Goal: Information Seeking & Learning: Learn about a topic

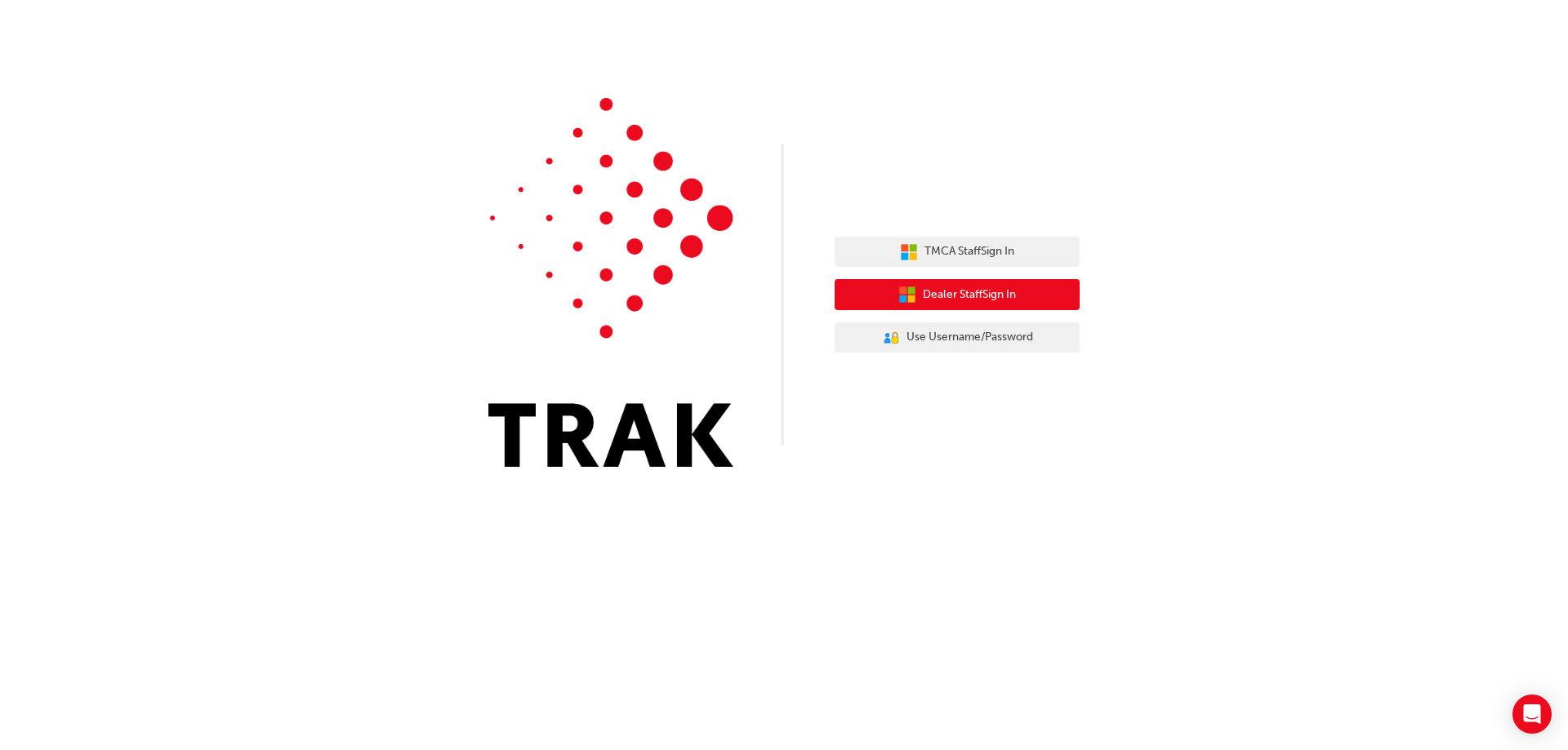
click at [1004, 286] on span "Dealer Staff Sign In" at bounding box center [970, 294] width 93 height 19
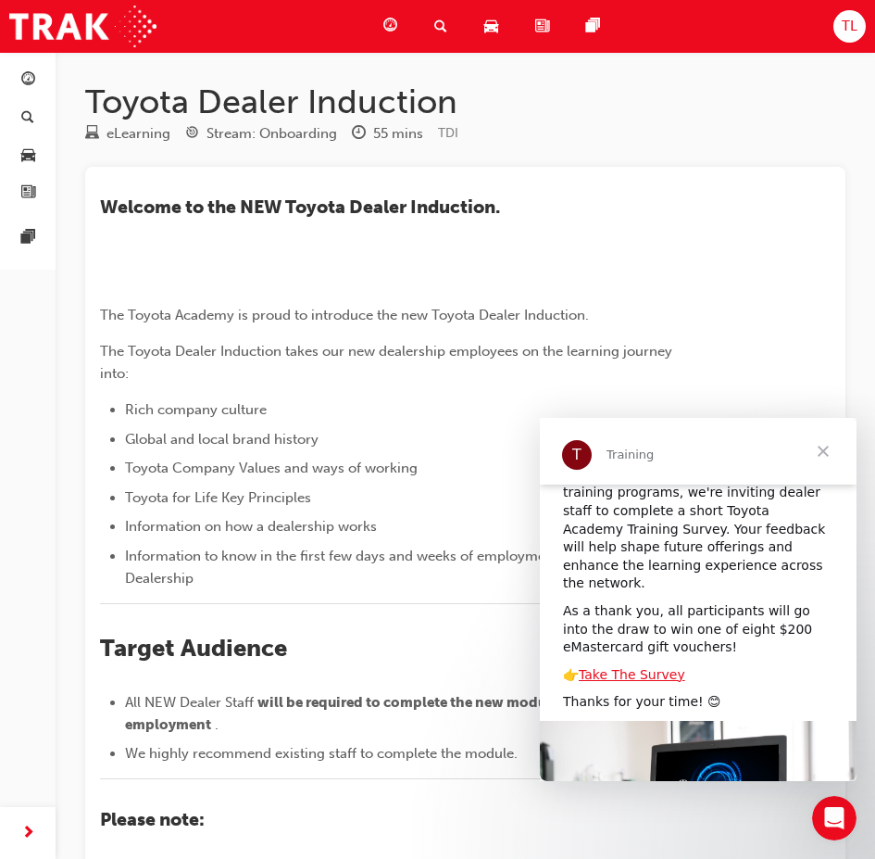
scroll to position [197, 0]
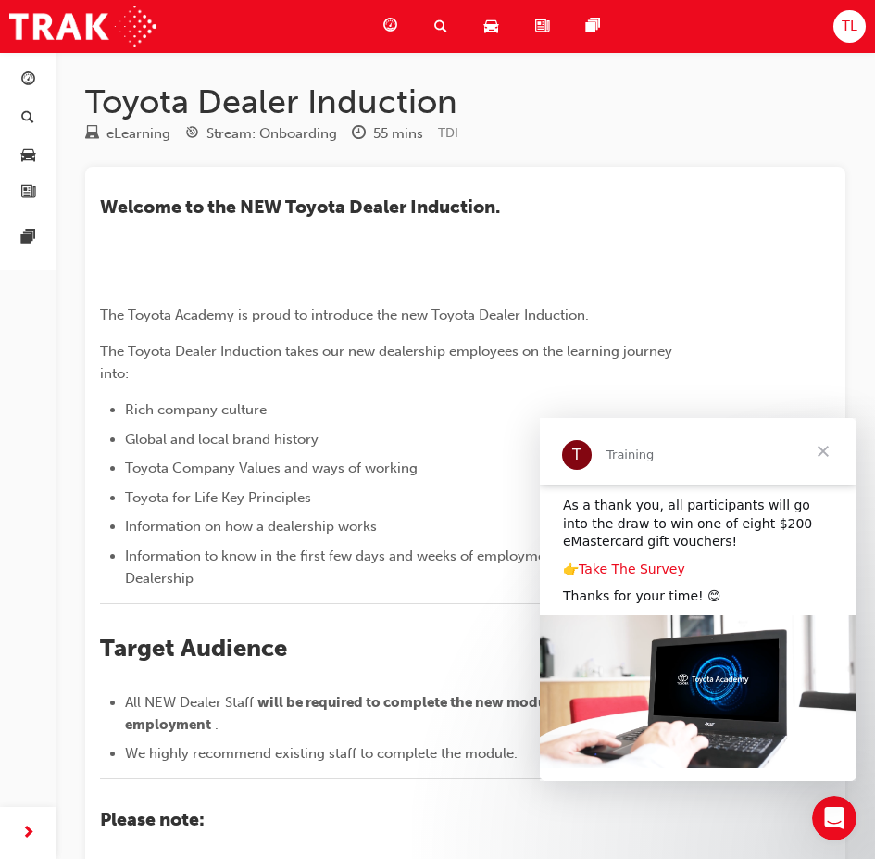
click at [643, 561] on link "Take The Survey" at bounding box center [632, 568] width 107 height 15
click at [826, 447] on span "Close" at bounding box center [823, 451] width 67 height 67
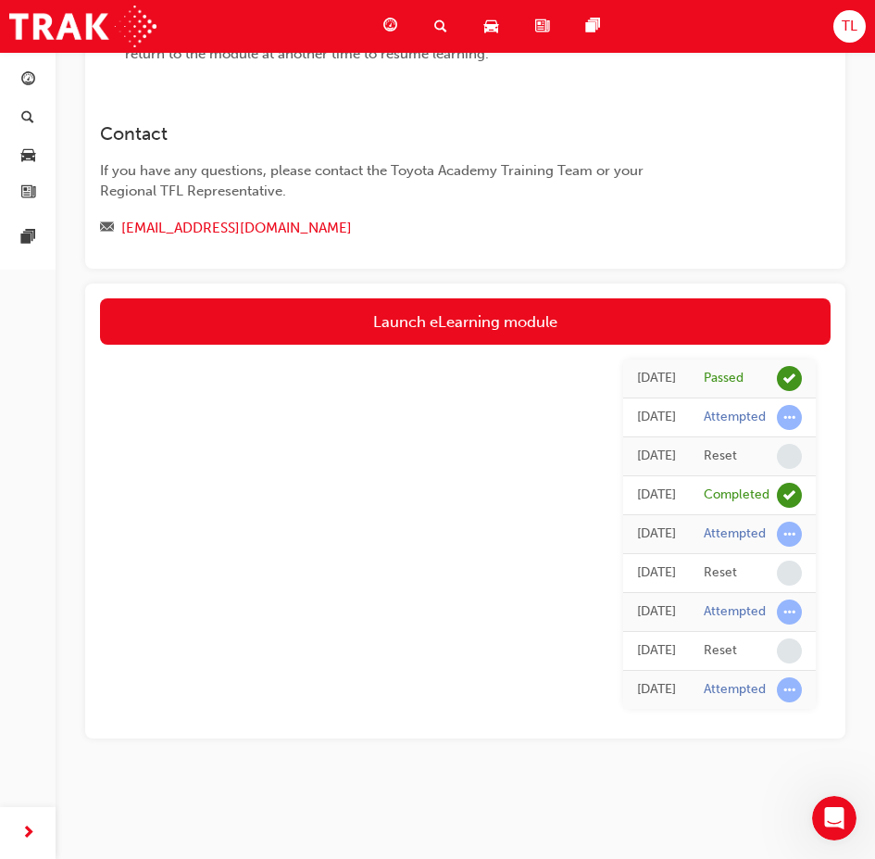
scroll to position [1109, 0]
click at [784, 419] on span "learningRecordVerb_ATTEMPT-icon" at bounding box center [789, 417] width 25 height 25
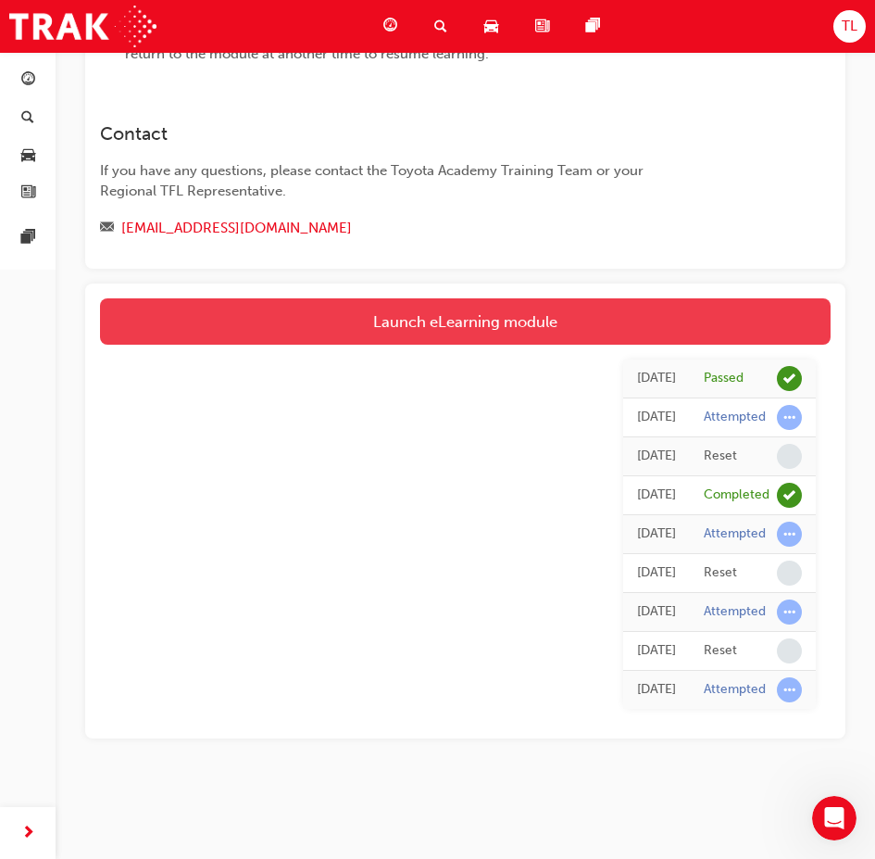
click at [401, 317] on link "Launch eLearning module" at bounding box center [465, 321] width 731 height 46
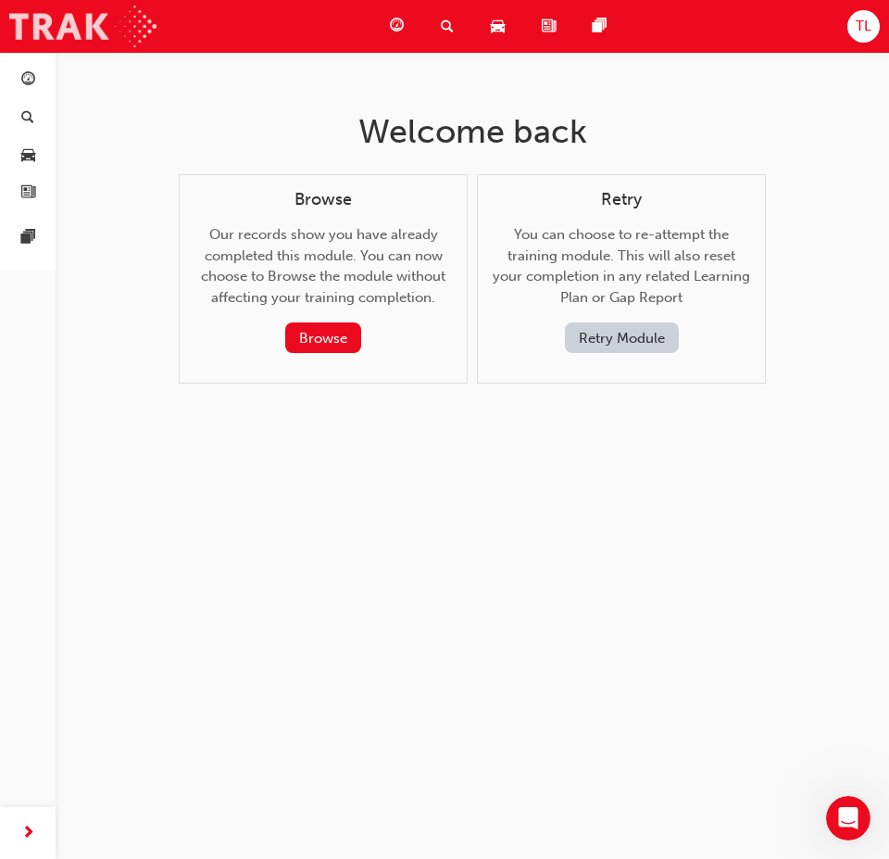
click at [107, 23] on img at bounding box center [82, 27] width 147 height 42
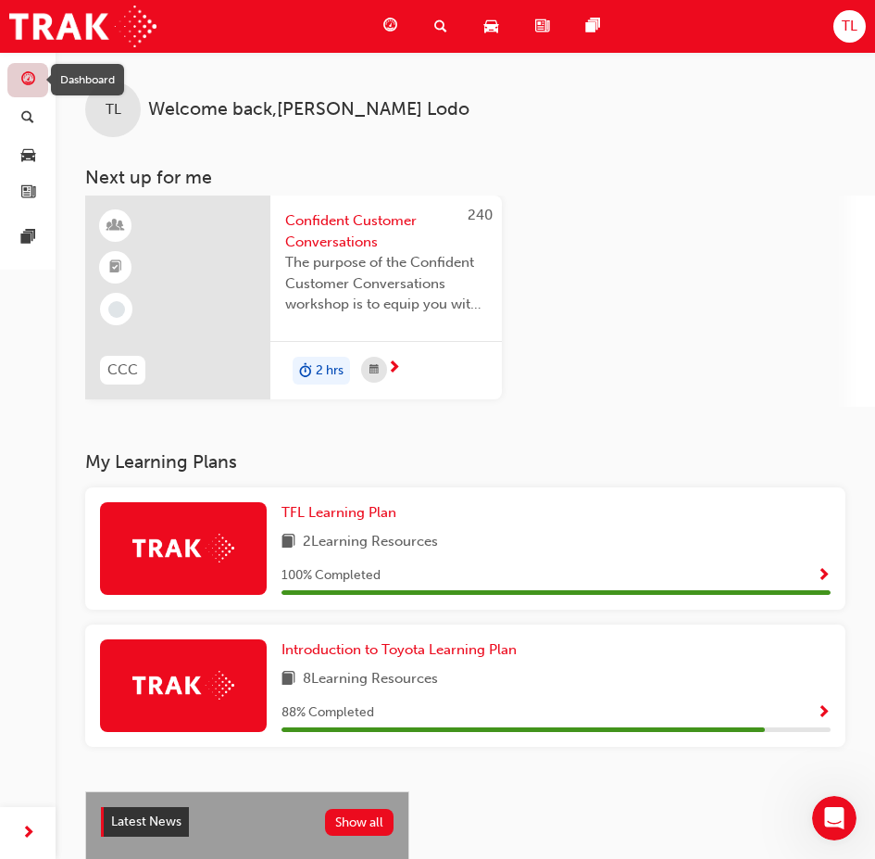
click at [30, 82] on span "guage-icon" at bounding box center [28, 80] width 14 height 17
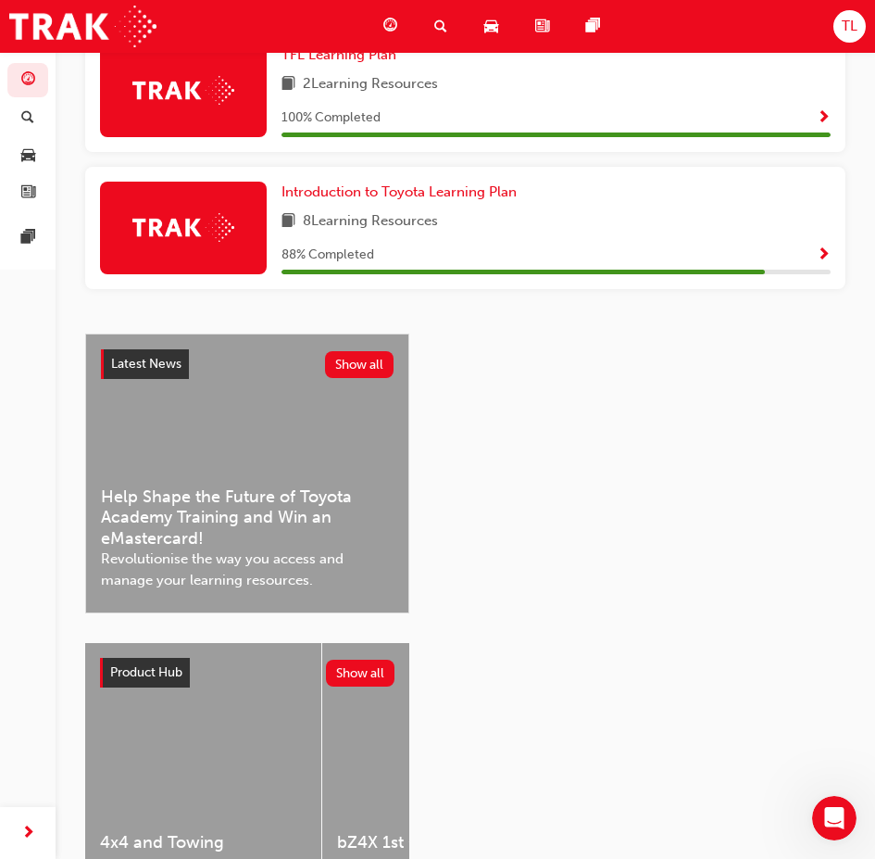
scroll to position [97, 0]
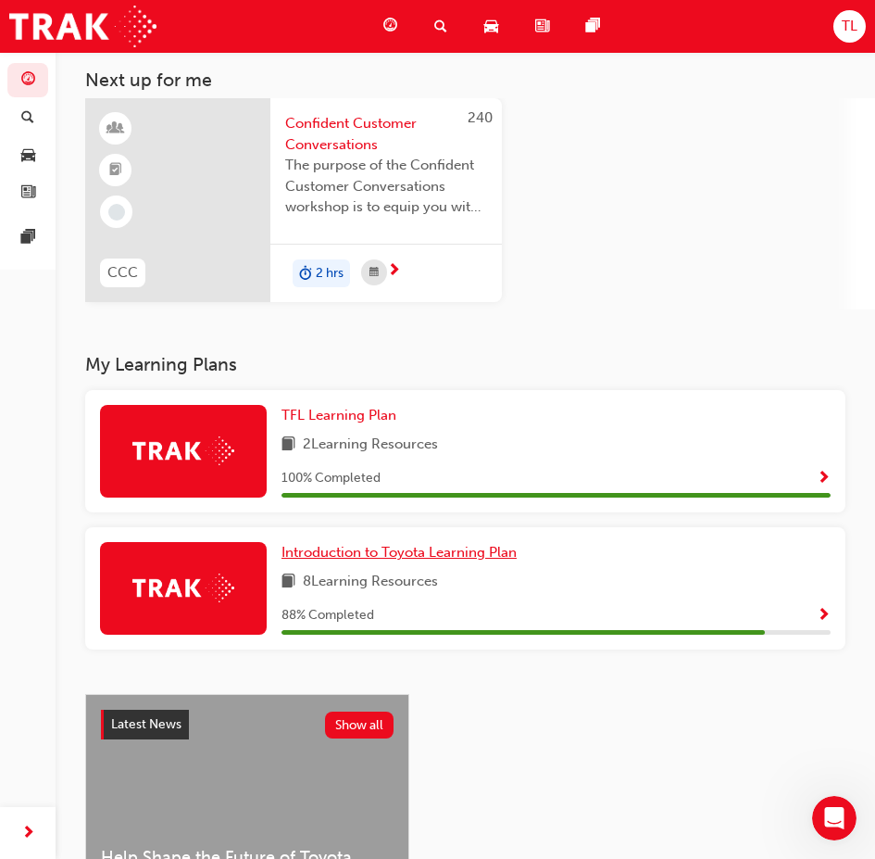
click at [433, 558] on span "Introduction to Toyota Learning Plan" at bounding box center [399, 552] width 235 height 17
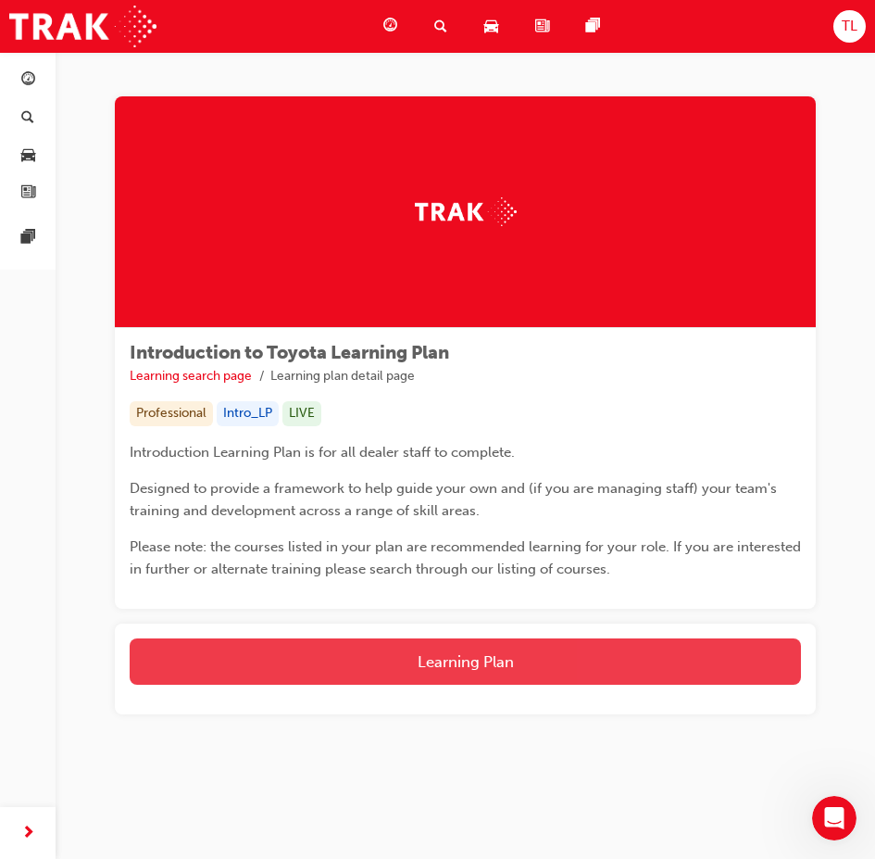
click at [494, 667] on button "Learning Plan" at bounding box center [466, 661] width 672 height 46
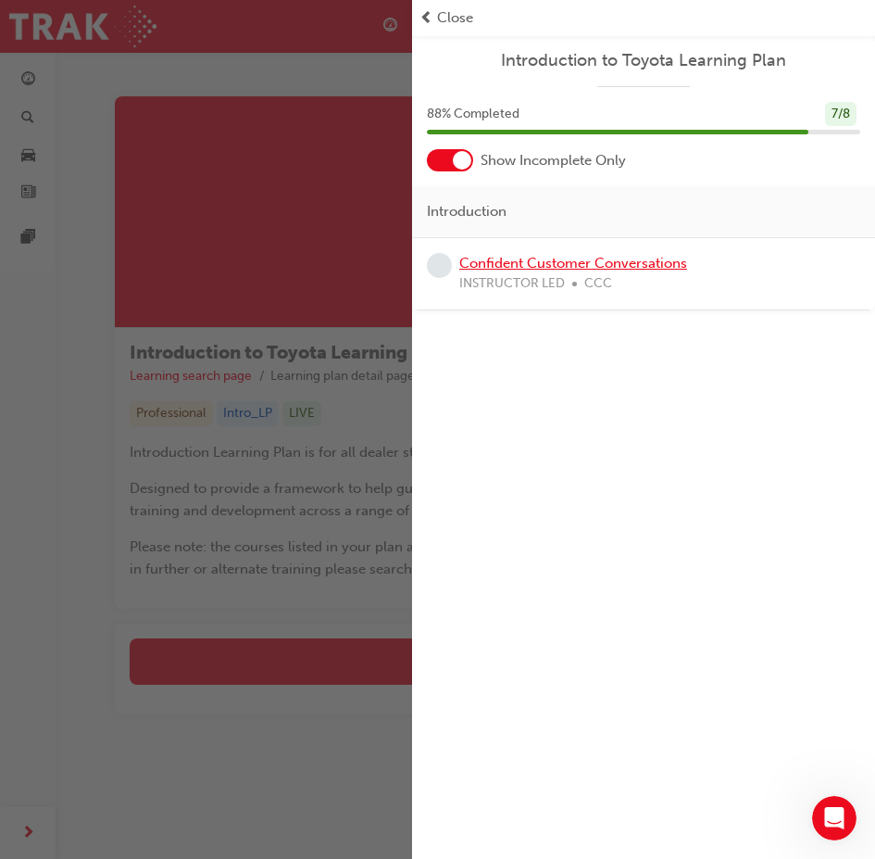
click at [508, 264] on link "Confident Customer Conversations" at bounding box center [573, 263] width 228 height 17
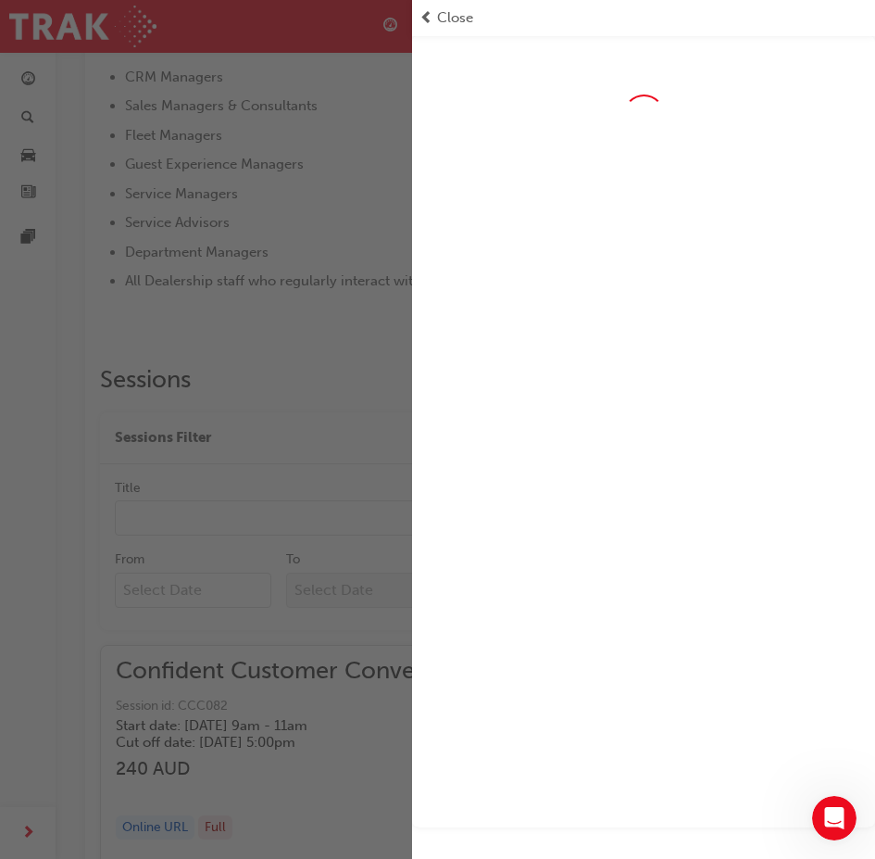
scroll to position [878, 0]
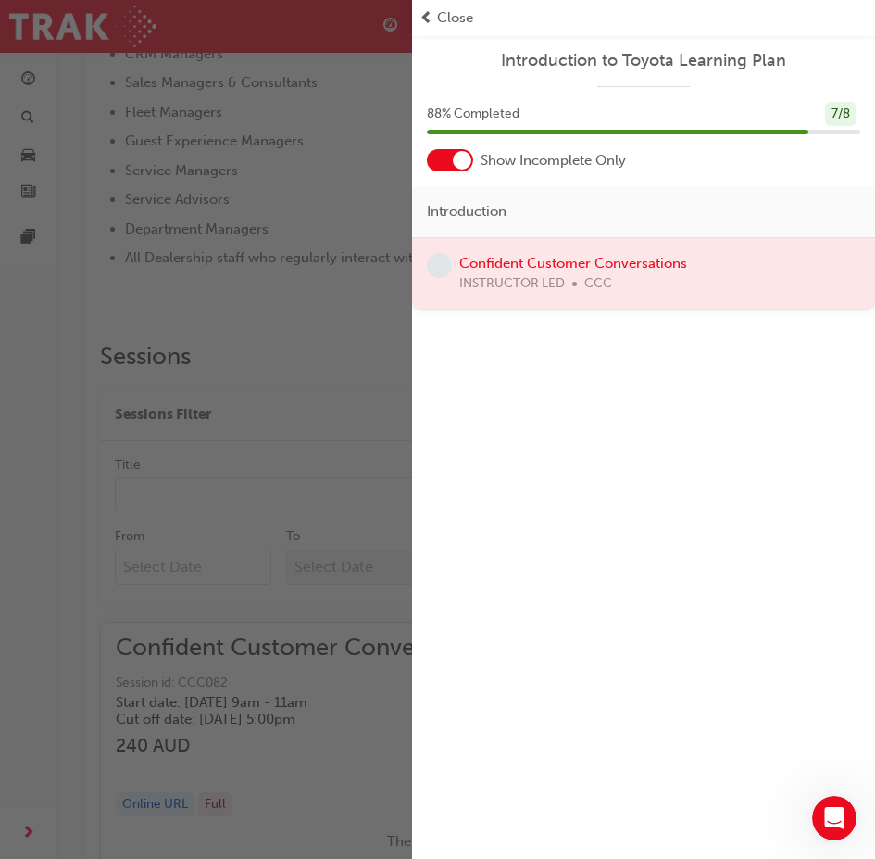
click at [534, 260] on div at bounding box center [643, 273] width 463 height 71
click at [456, 270] on div at bounding box center [643, 273] width 463 height 71
click at [667, 298] on div at bounding box center [643, 273] width 463 height 71
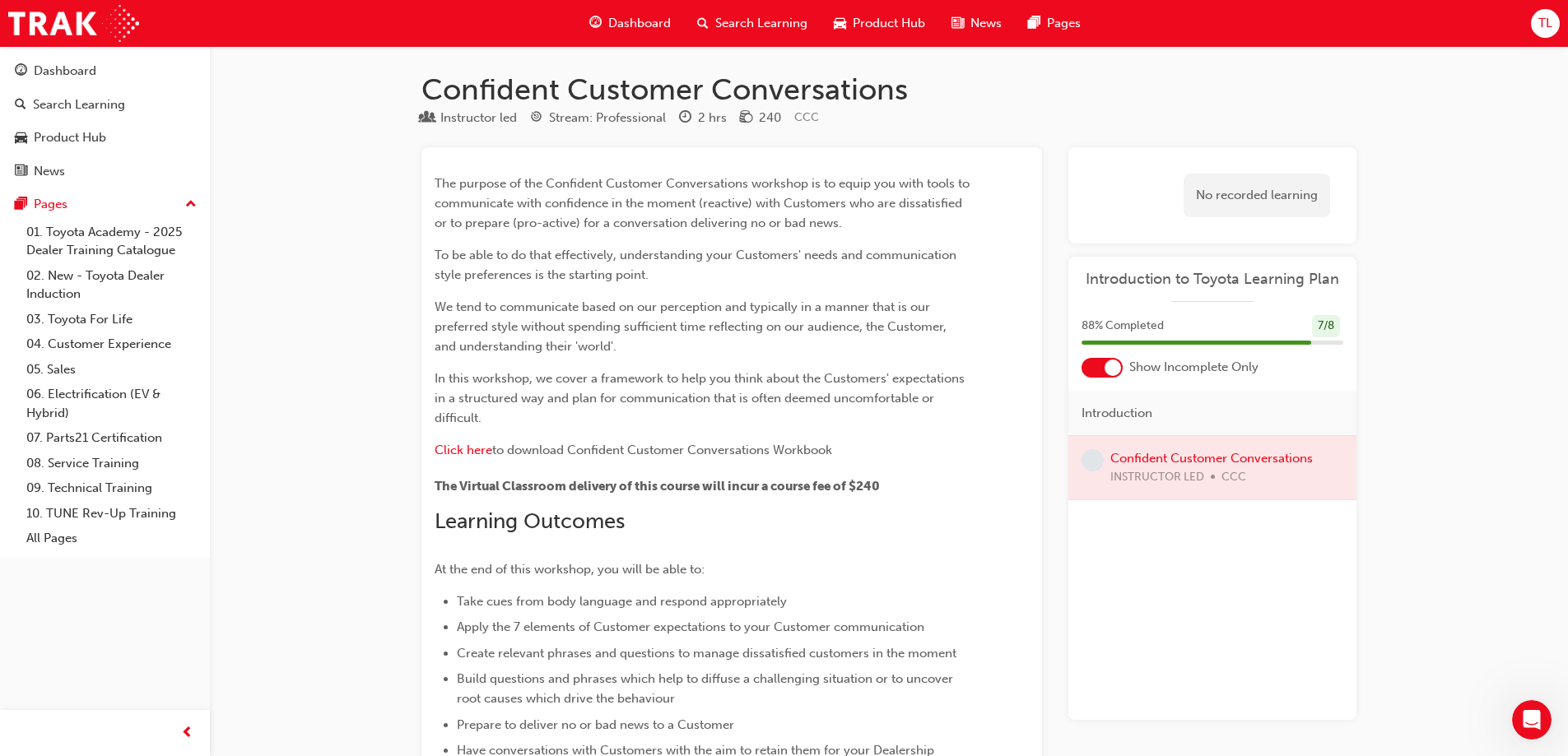
scroll to position [0, 0]
click at [789, 454] on div at bounding box center [1212, 468] width 288 height 63
click at [94, 73] on div "Dashboard" at bounding box center [65, 70] width 62 height 19
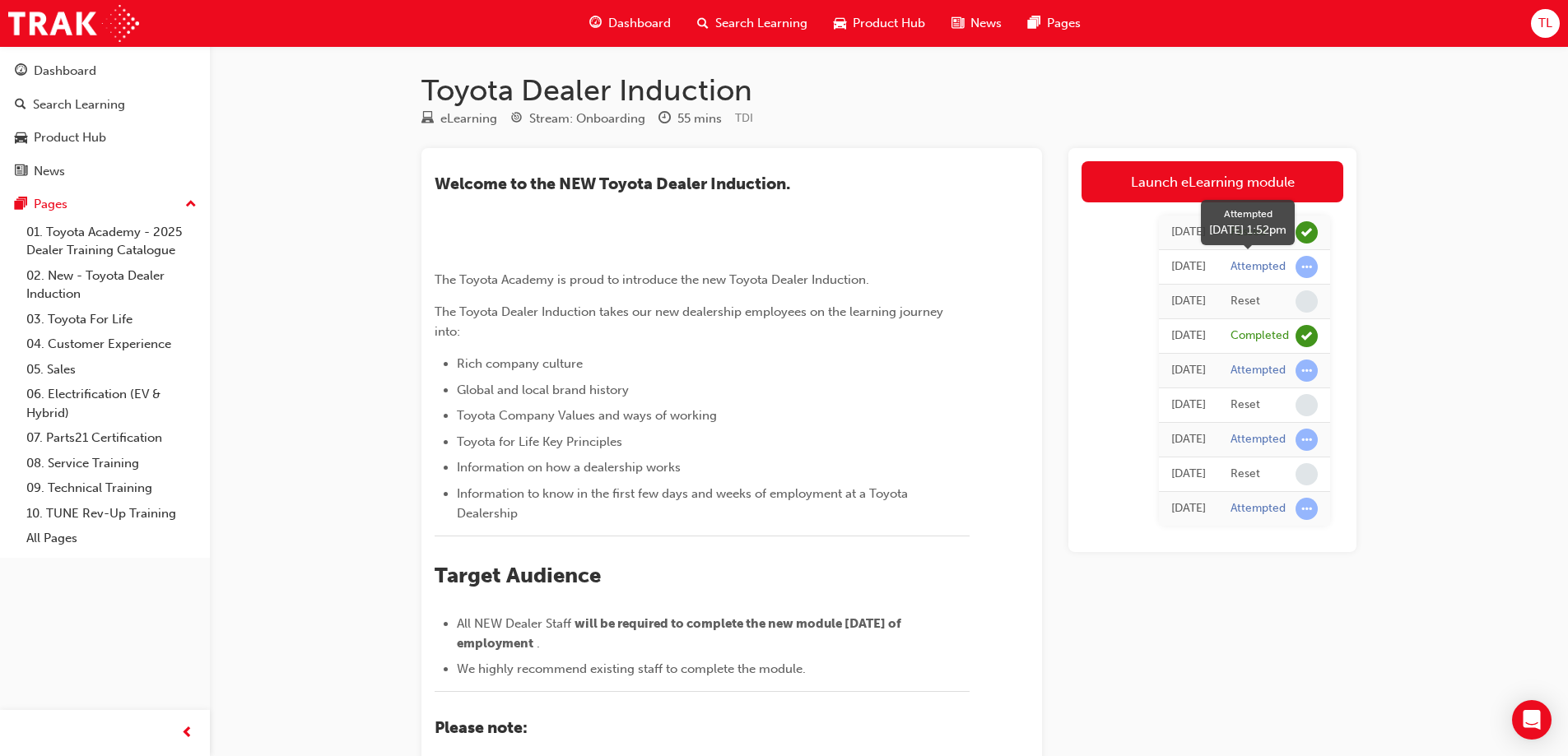
click at [1302, 266] on span "learningRecordVerb_ATTEMPT-icon" at bounding box center [1306, 267] width 22 height 22
click at [1256, 267] on div "Attempted" at bounding box center [1258, 267] width 55 height 16
click at [1171, 267] on div "[DATE]" at bounding box center [1188, 267] width 35 height 19
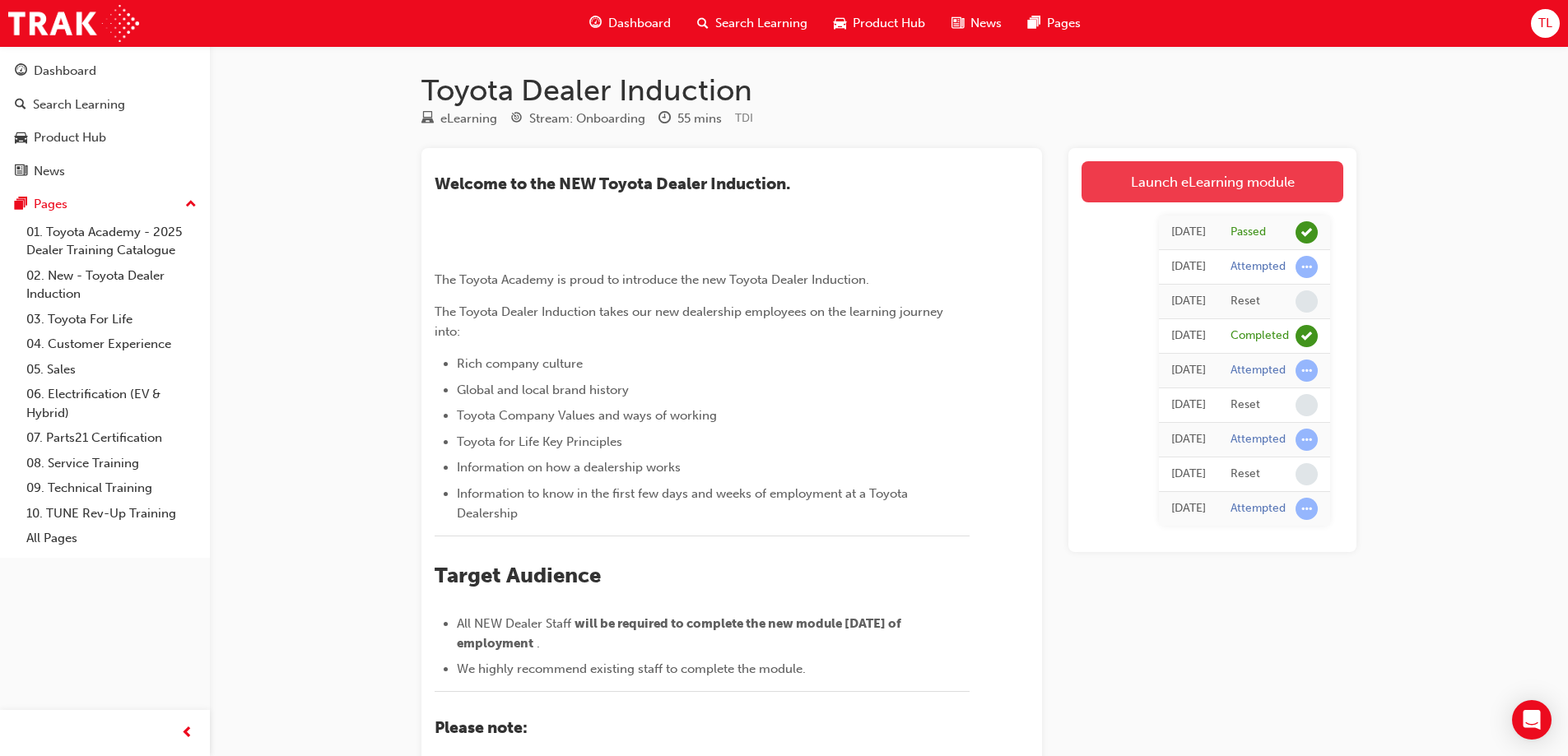
click at [1219, 185] on link "Launch eLearning module" at bounding box center [1212, 182] width 262 height 41
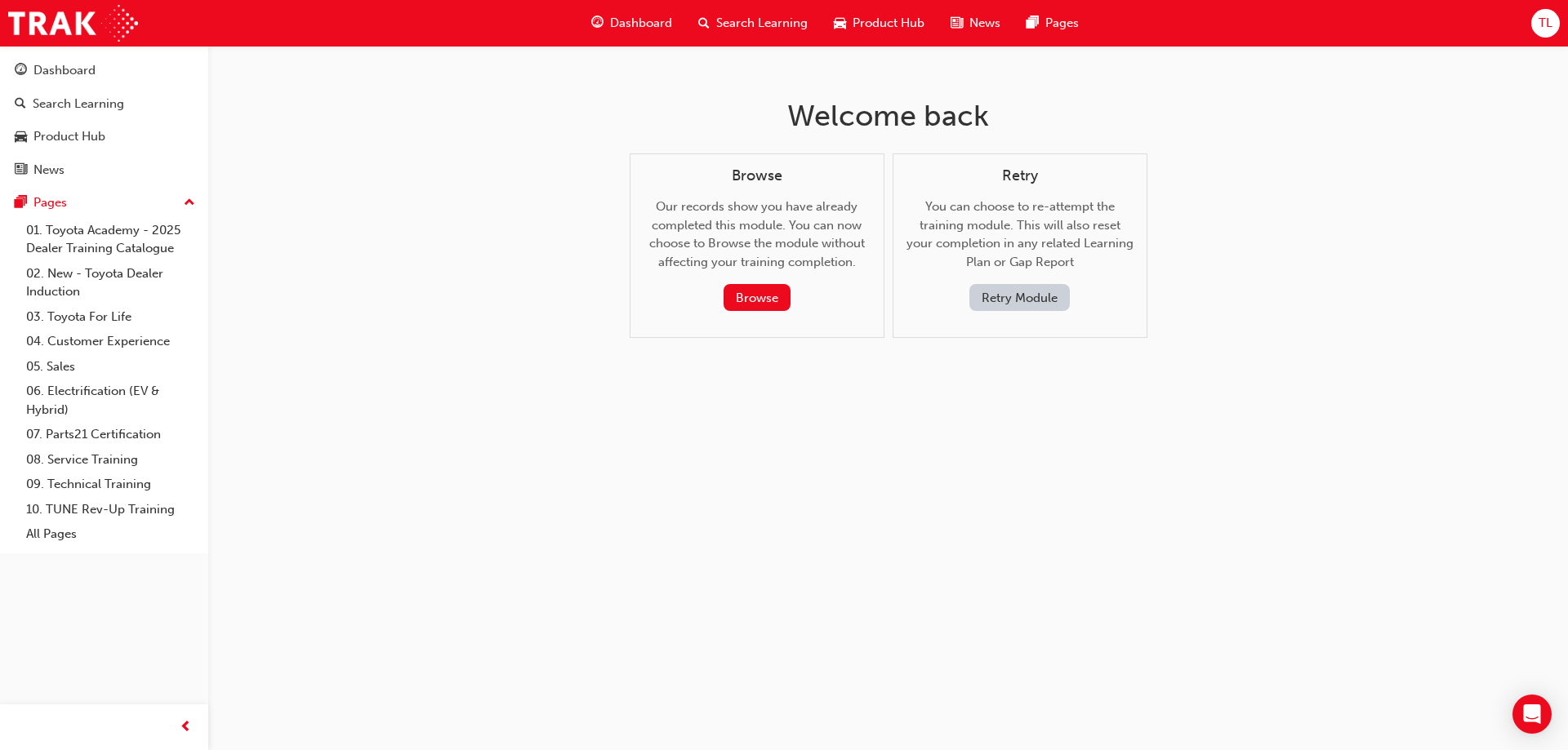
click at [663, 19] on span "Dashboard" at bounding box center [641, 23] width 62 height 19
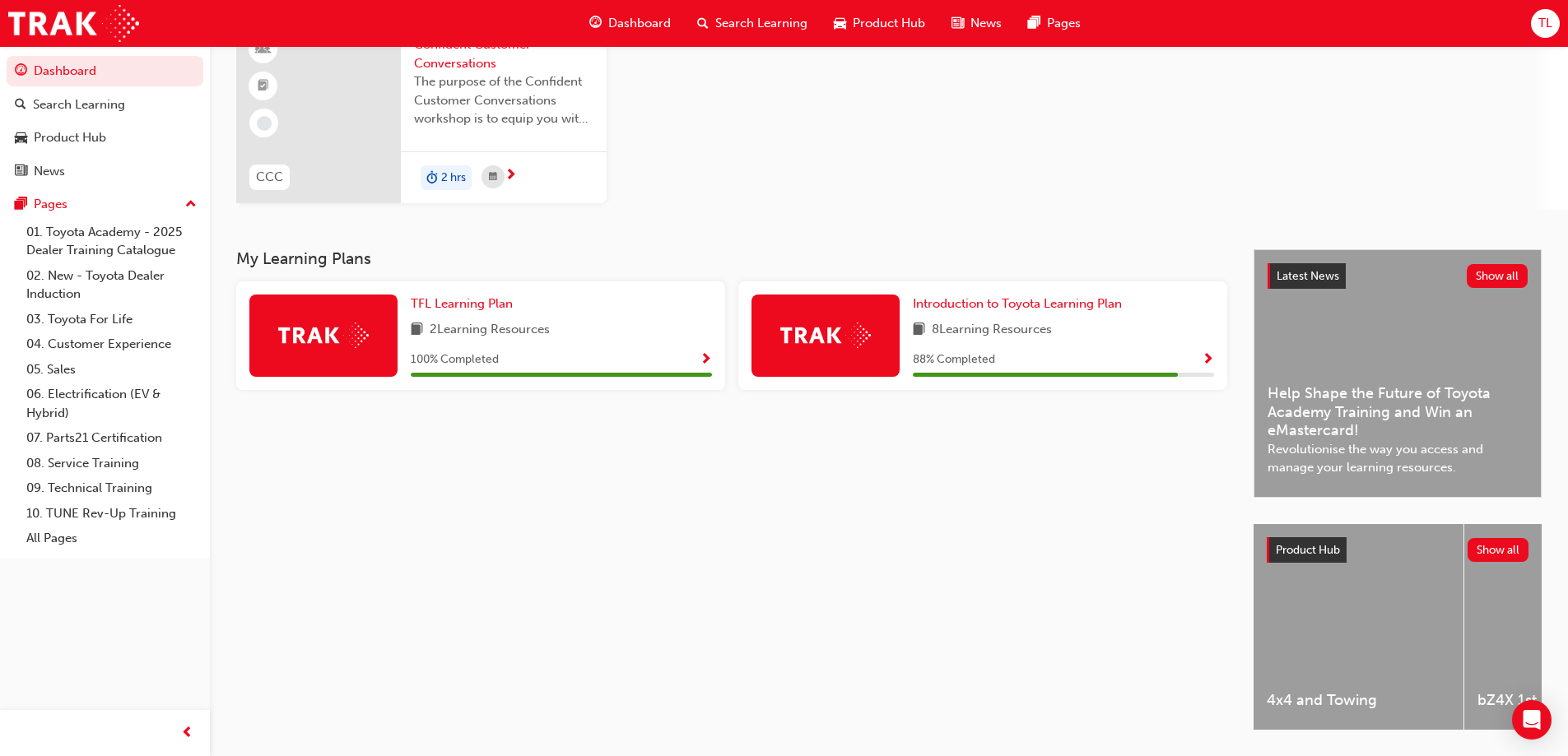
scroll to position [164, 0]
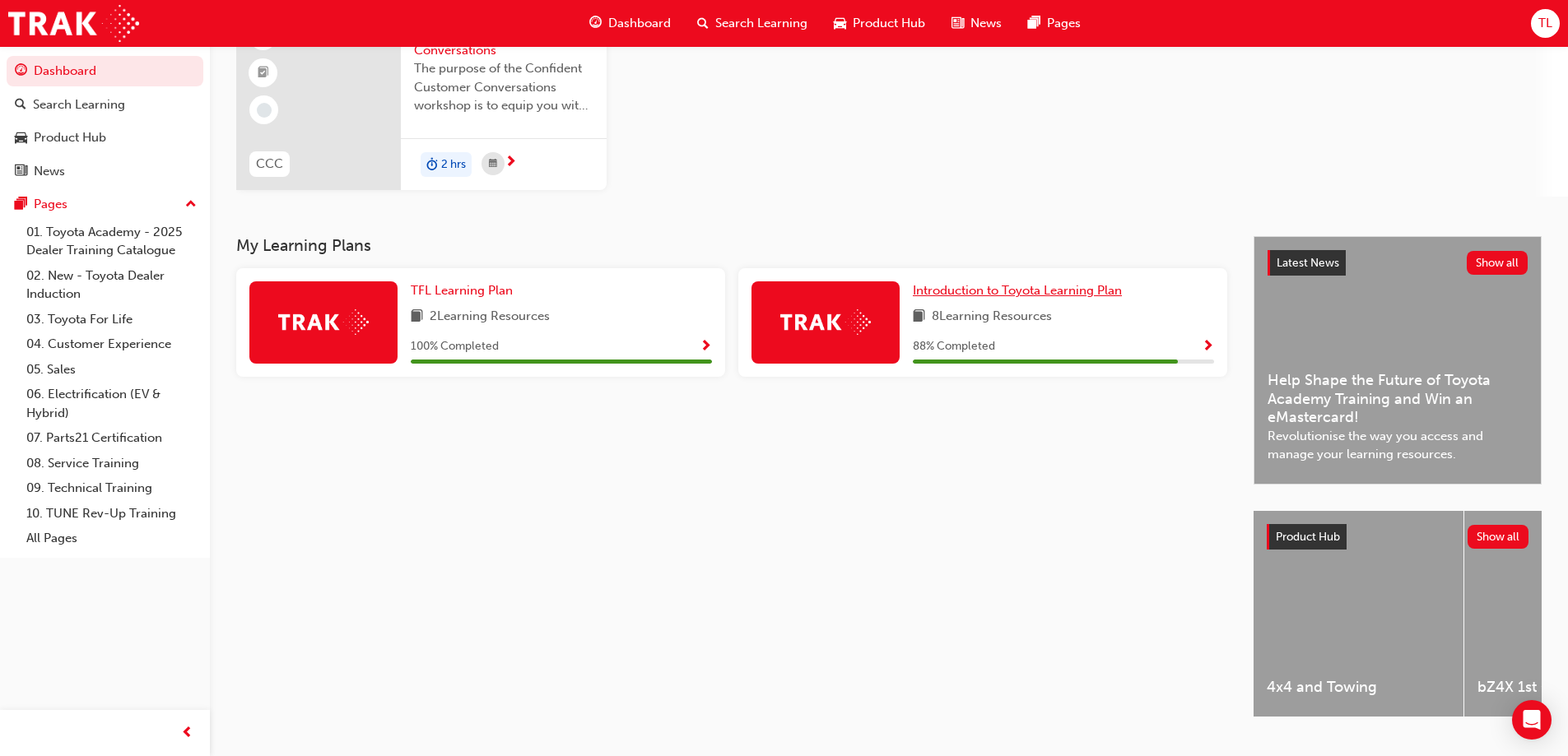
click at [992, 291] on span "Introduction to Toyota Learning Plan" at bounding box center [1016, 290] width 209 height 15
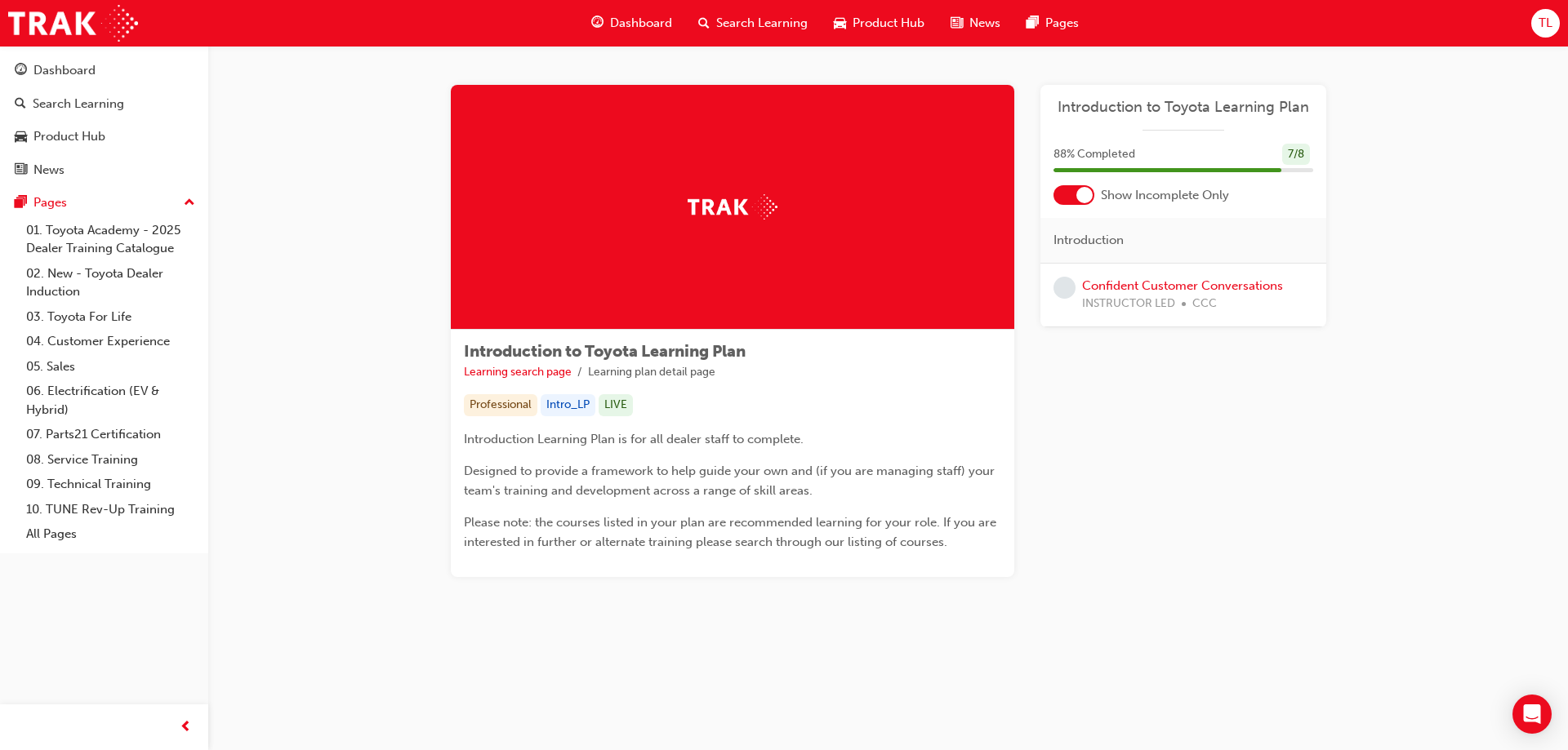
click at [1076, 197] on div at bounding box center [1074, 195] width 41 height 19
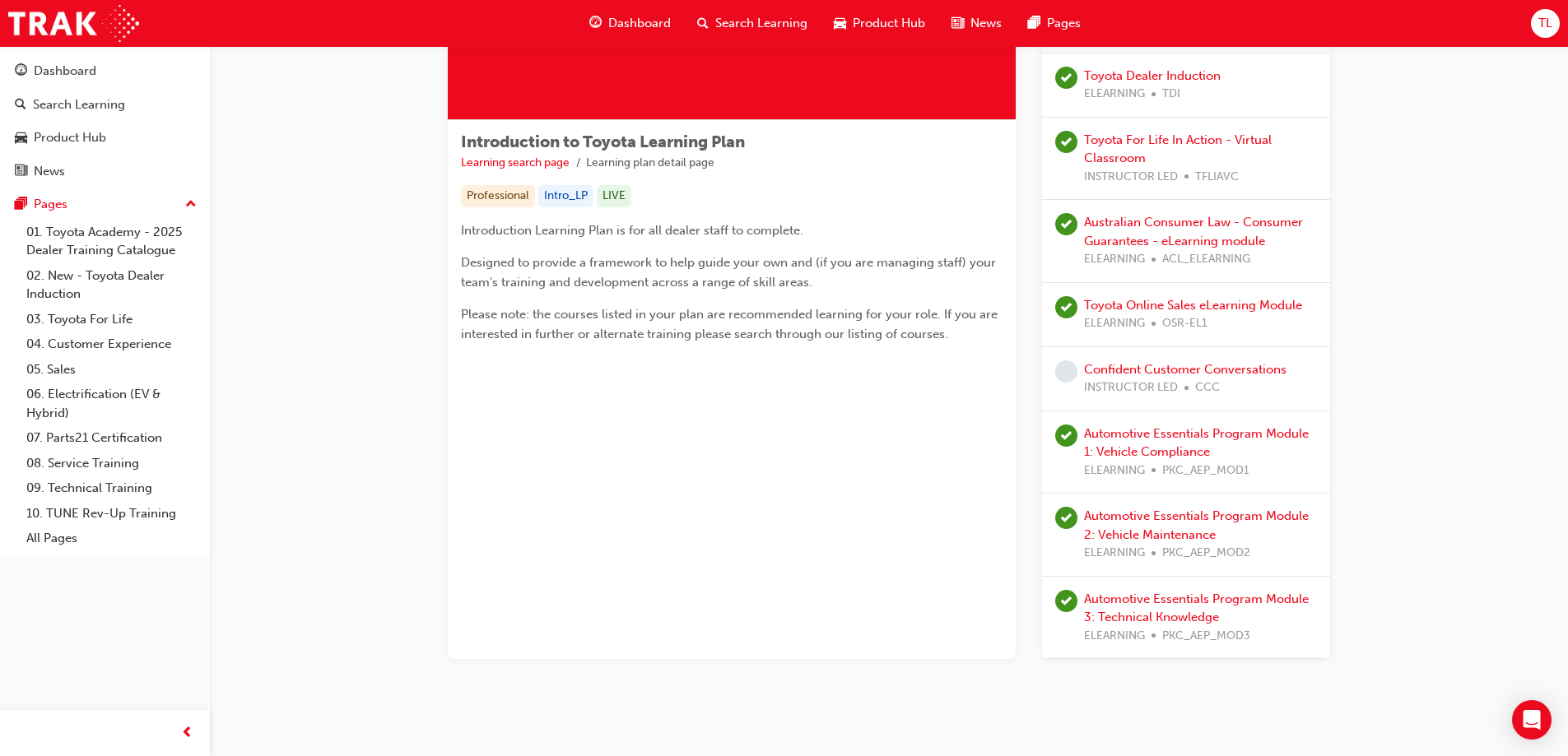
scroll to position [235, 0]
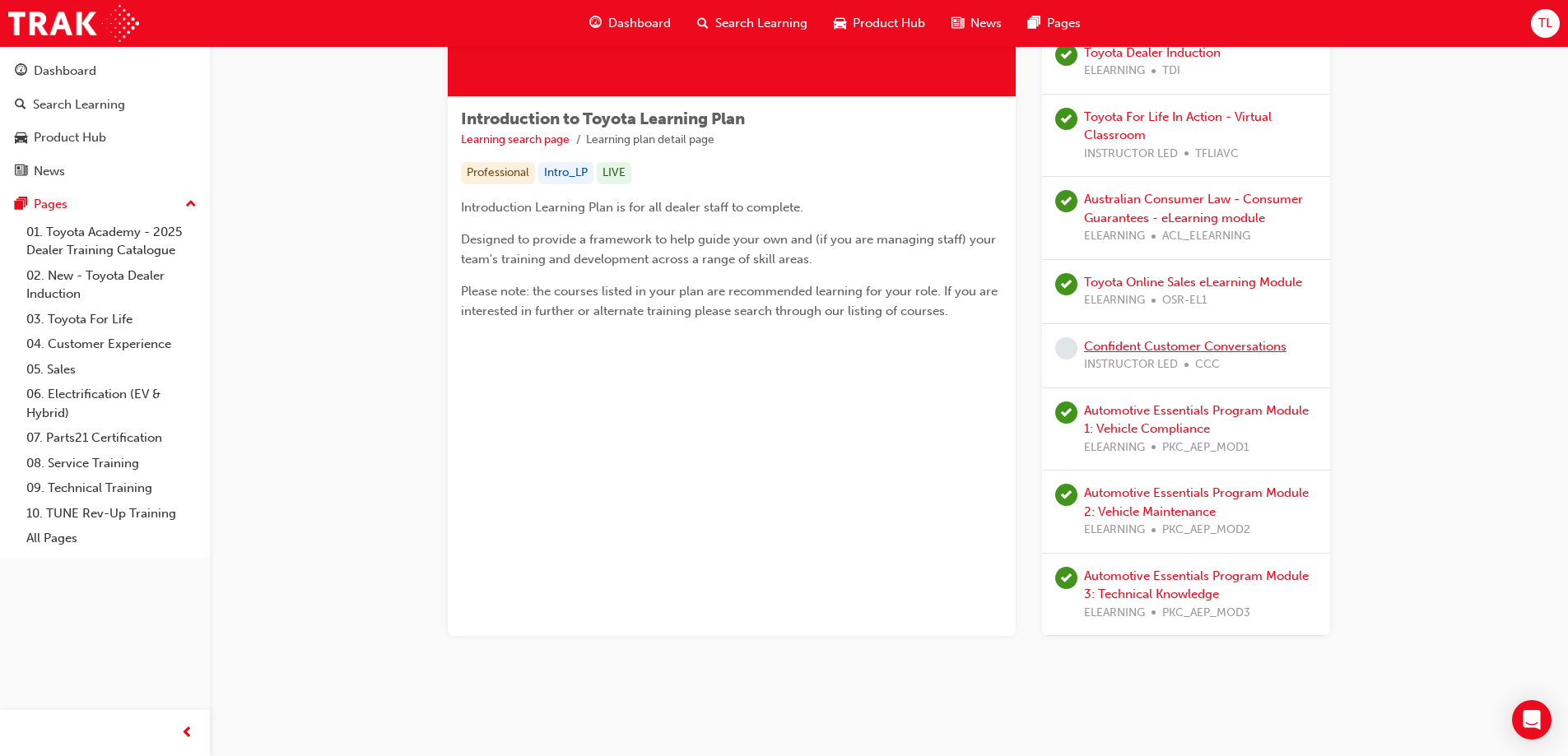
click at [1152, 347] on link "Confident Customer Conversations" at bounding box center [1185, 346] width 203 height 15
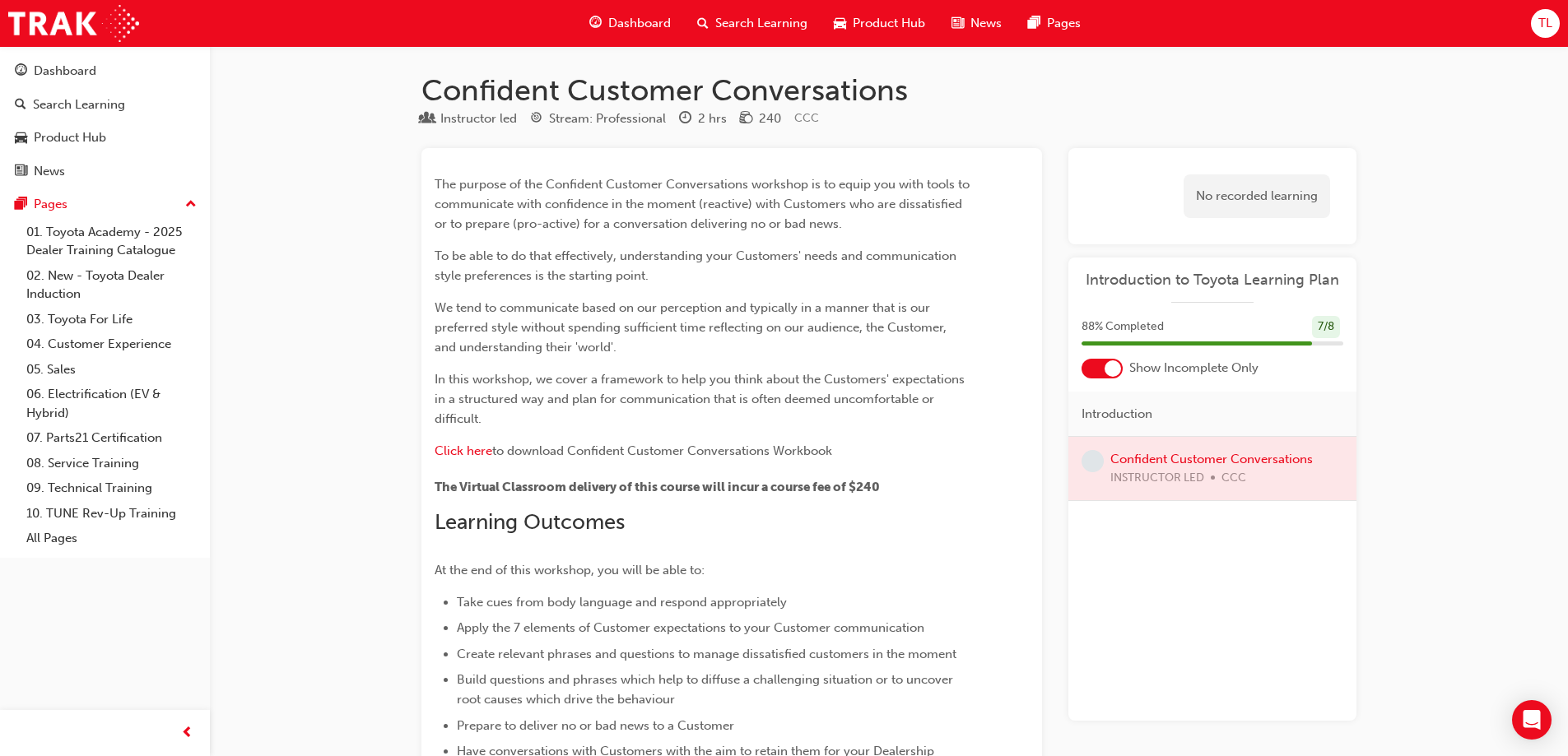
click at [609, 23] on span "Dashboard" at bounding box center [640, 23] width 62 height 19
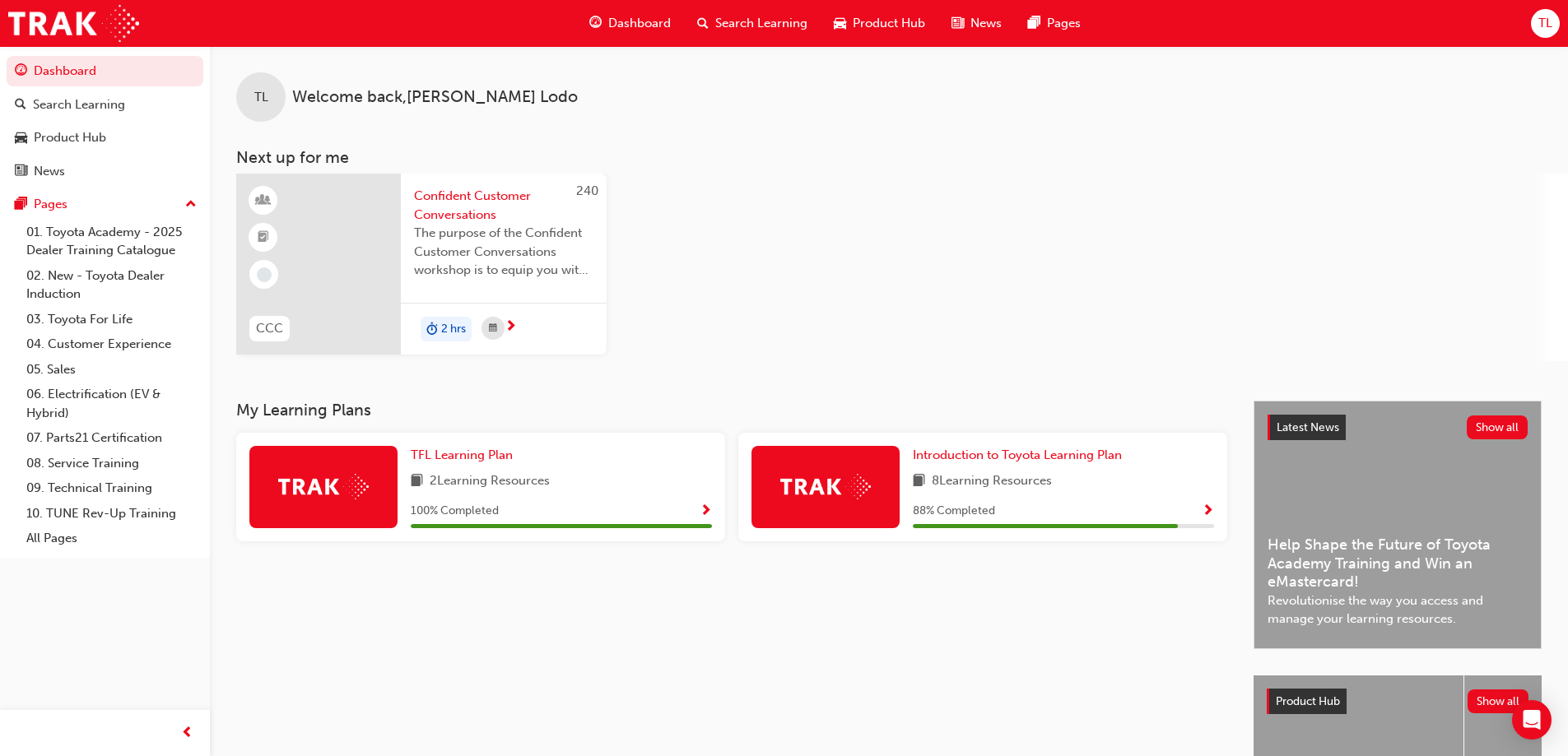
click at [746, 14] on span "Search Learning" at bounding box center [761, 23] width 92 height 19
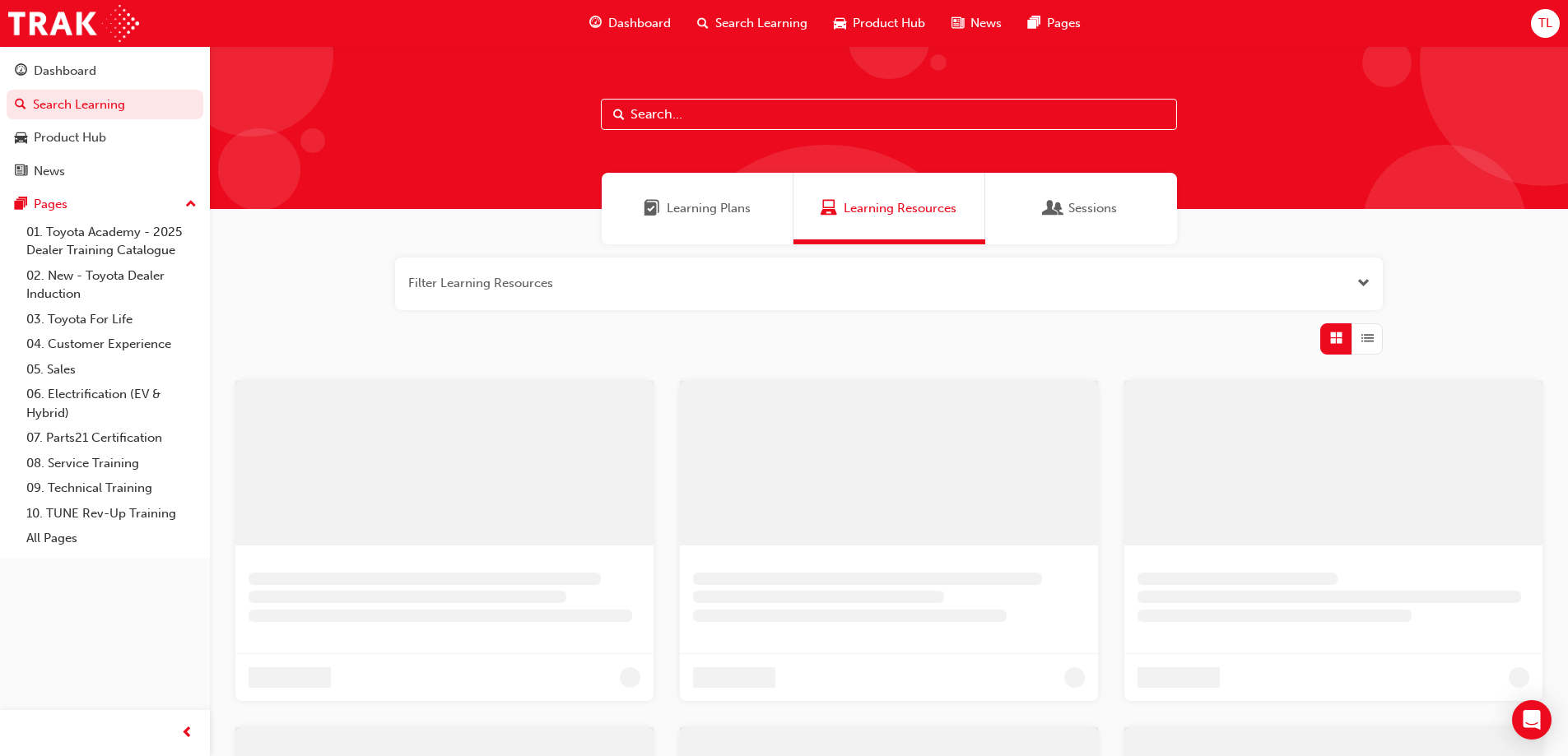
click at [684, 116] on input "text" at bounding box center [888, 114] width 576 height 31
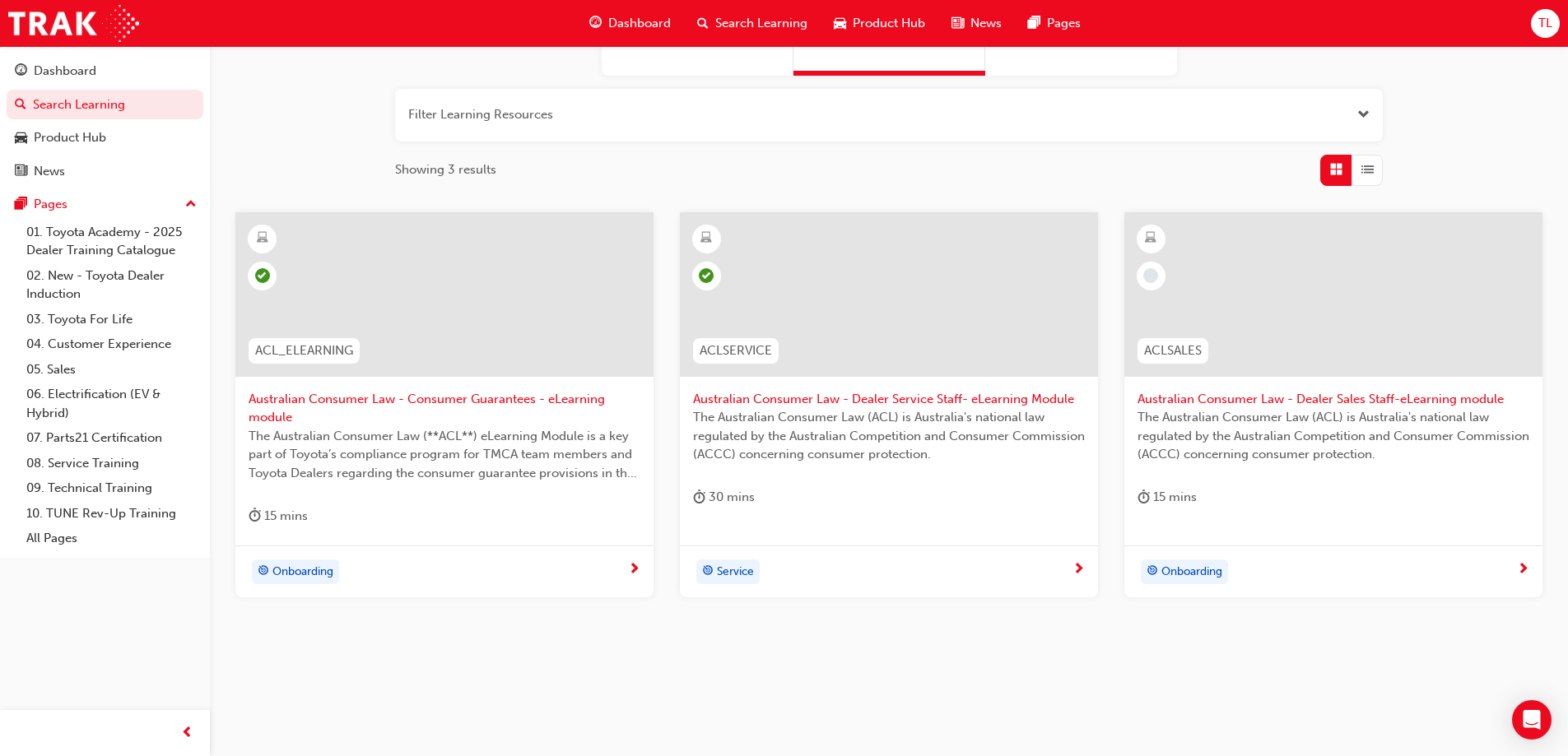
scroll to position [170, 0]
type input "acl"
click at [1316, 285] on div at bounding box center [1333, 293] width 418 height 164
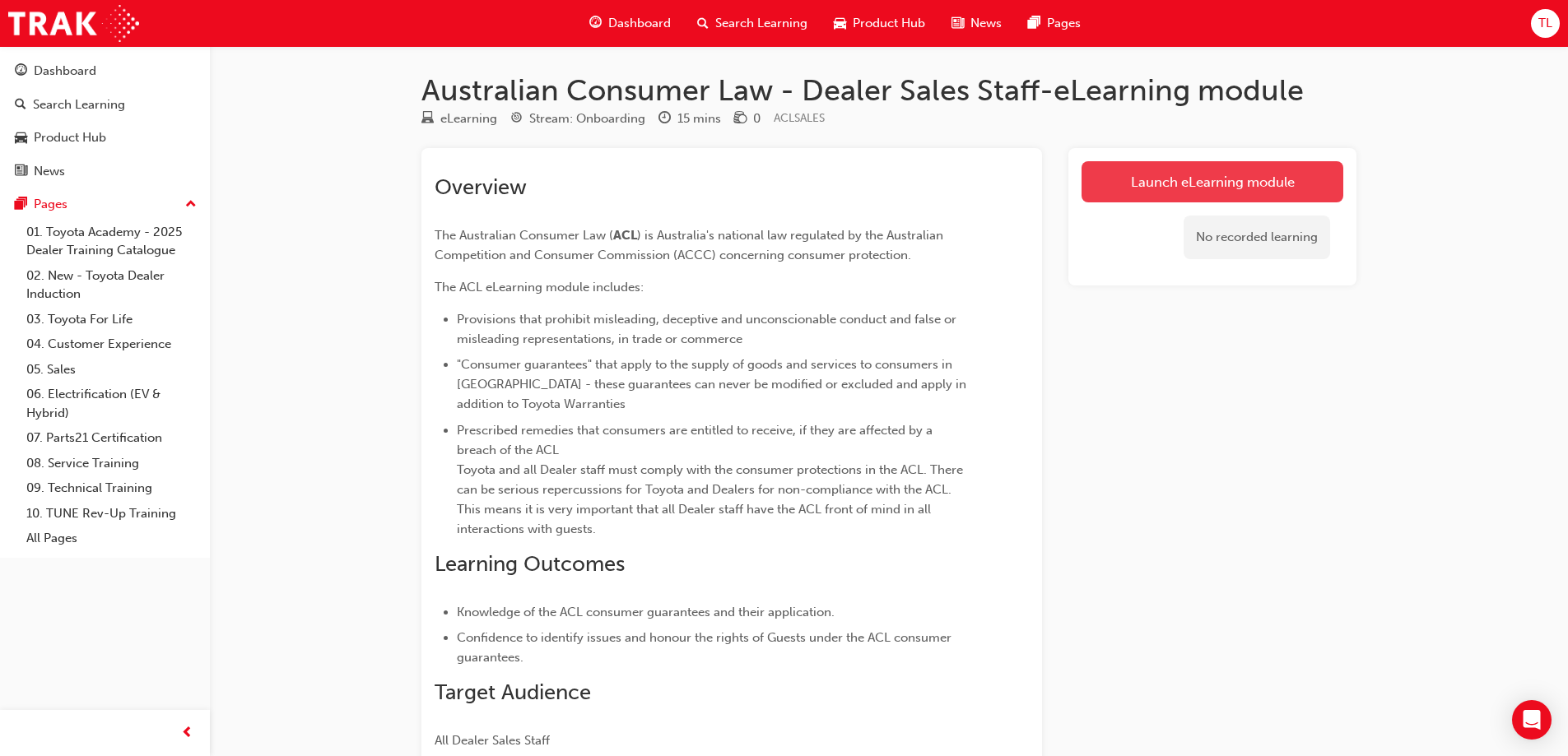
click at [1203, 182] on link "Launch eLearning module" at bounding box center [1212, 182] width 262 height 41
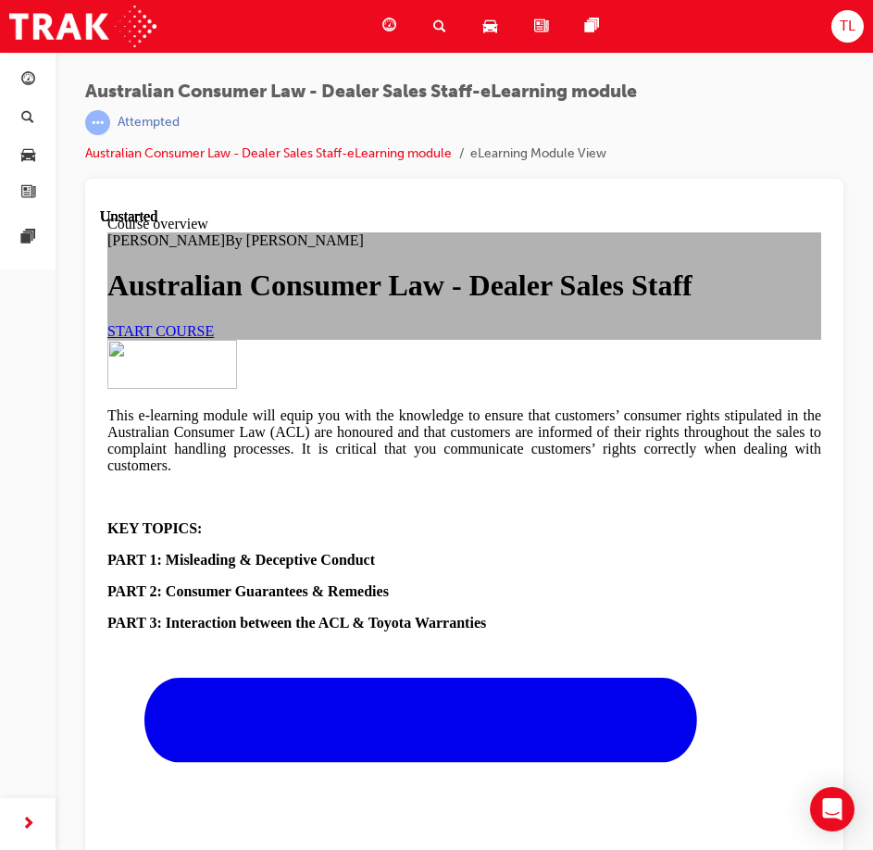
click at [214, 339] on span "START COURSE" at bounding box center [160, 331] width 107 height 16
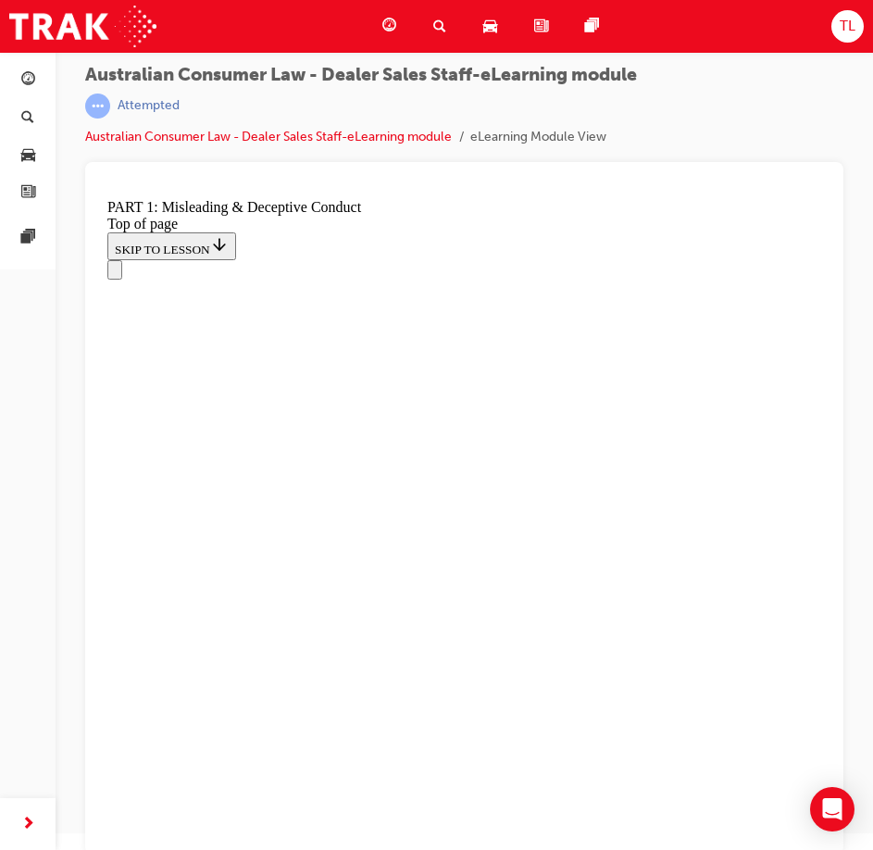
scroll to position [21, 0]
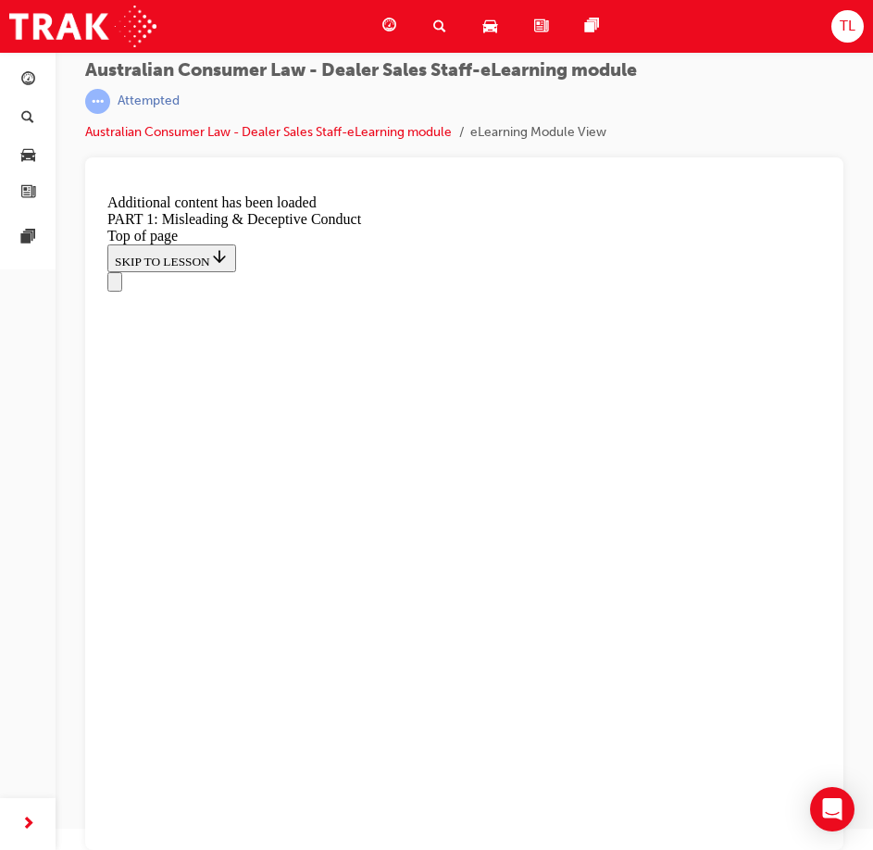
scroll to position [1871, 0]
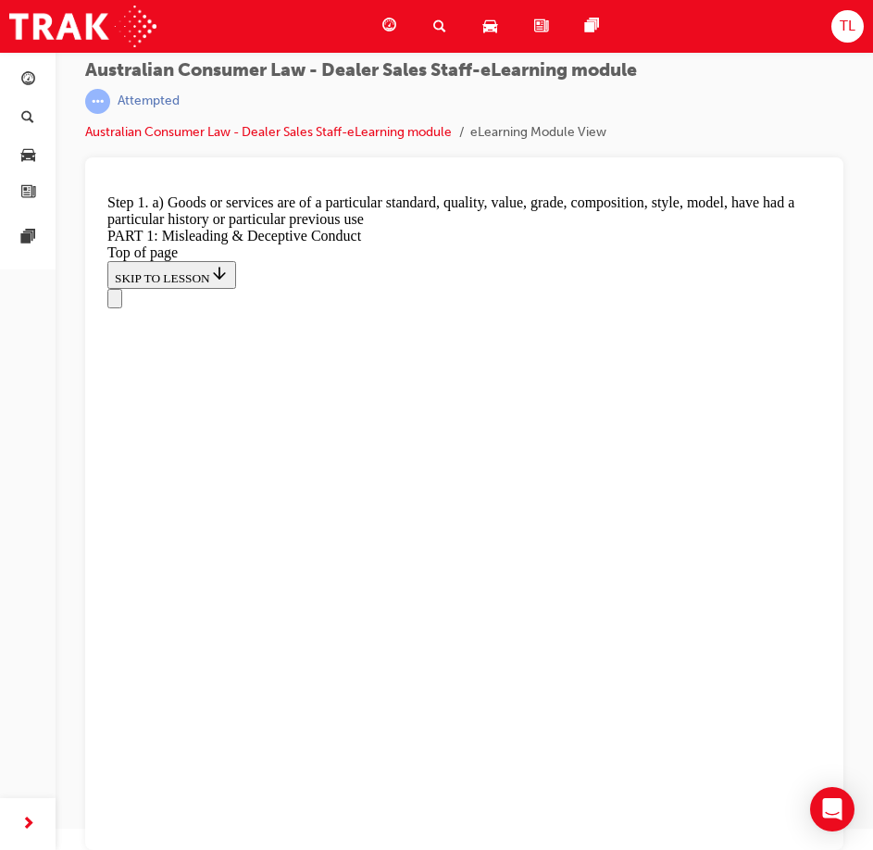
scroll to position [2160, 0]
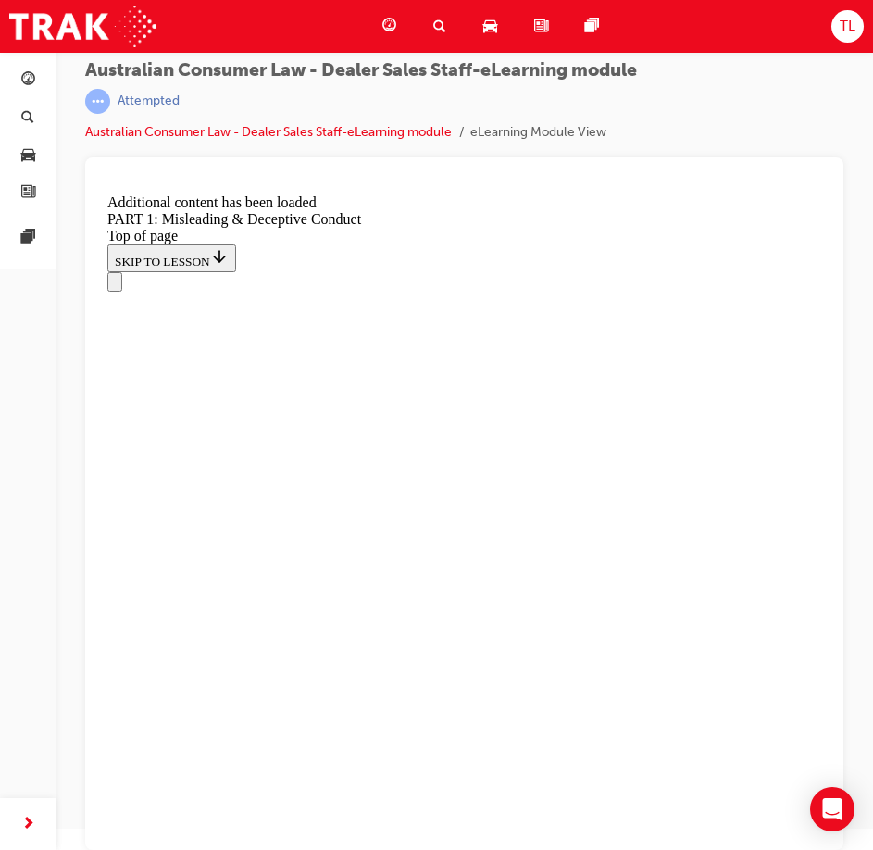
scroll to position [3707, 0]
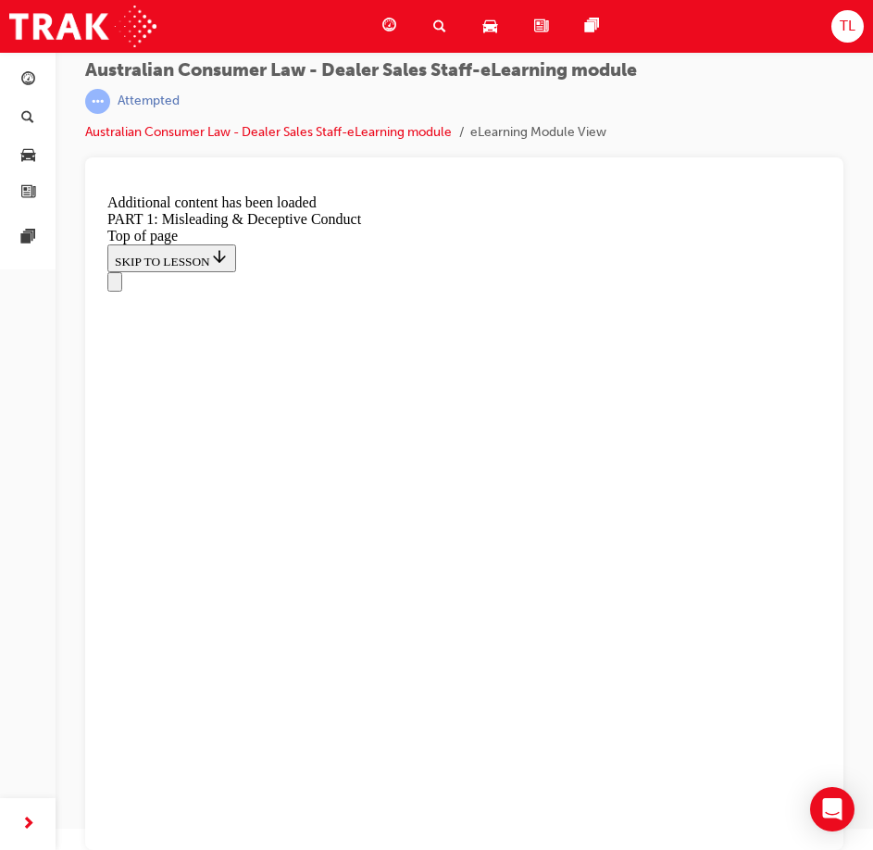
scroll to position [4631, 0]
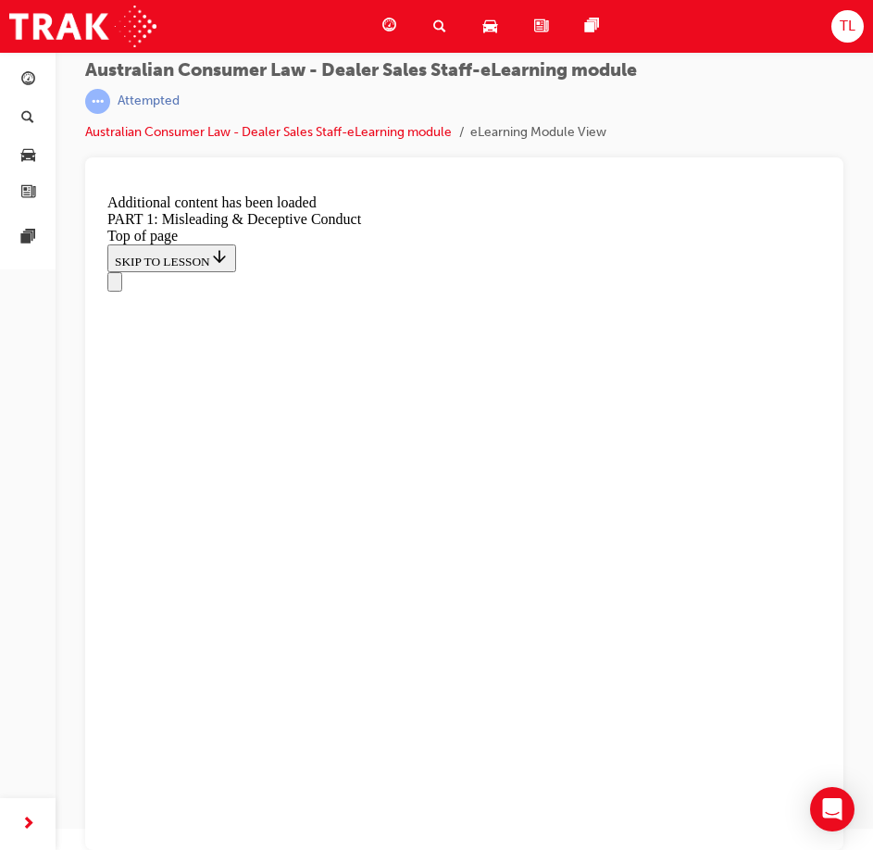
scroll to position [5132, 0]
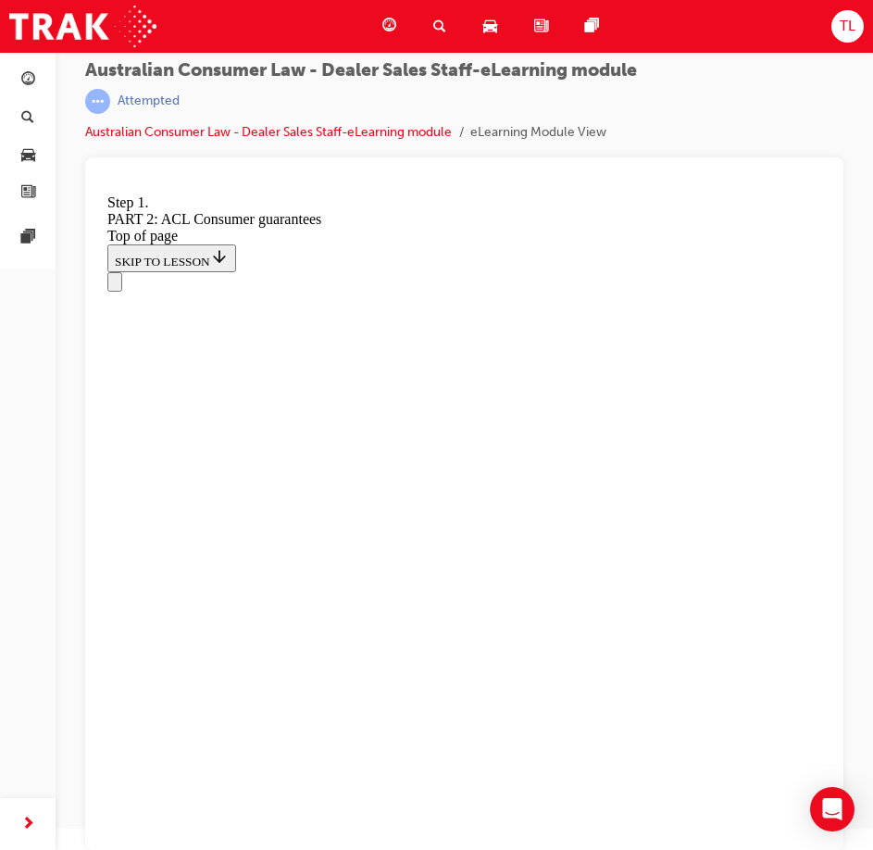
scroll to position [2913, 0]
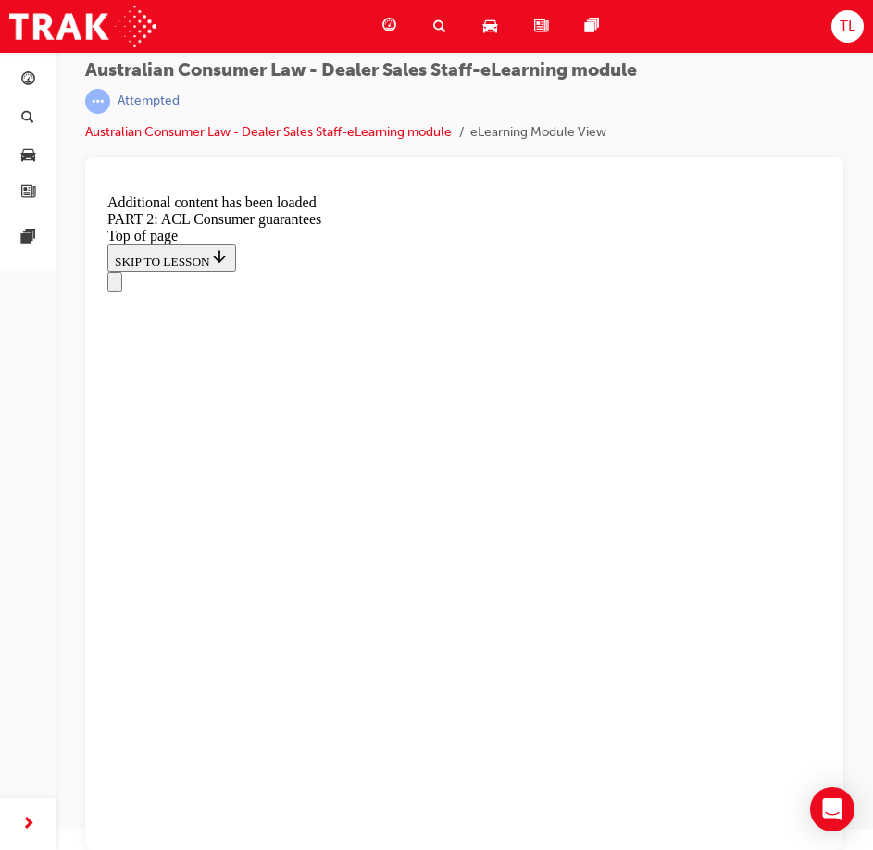
scroll to position [11846, 0]
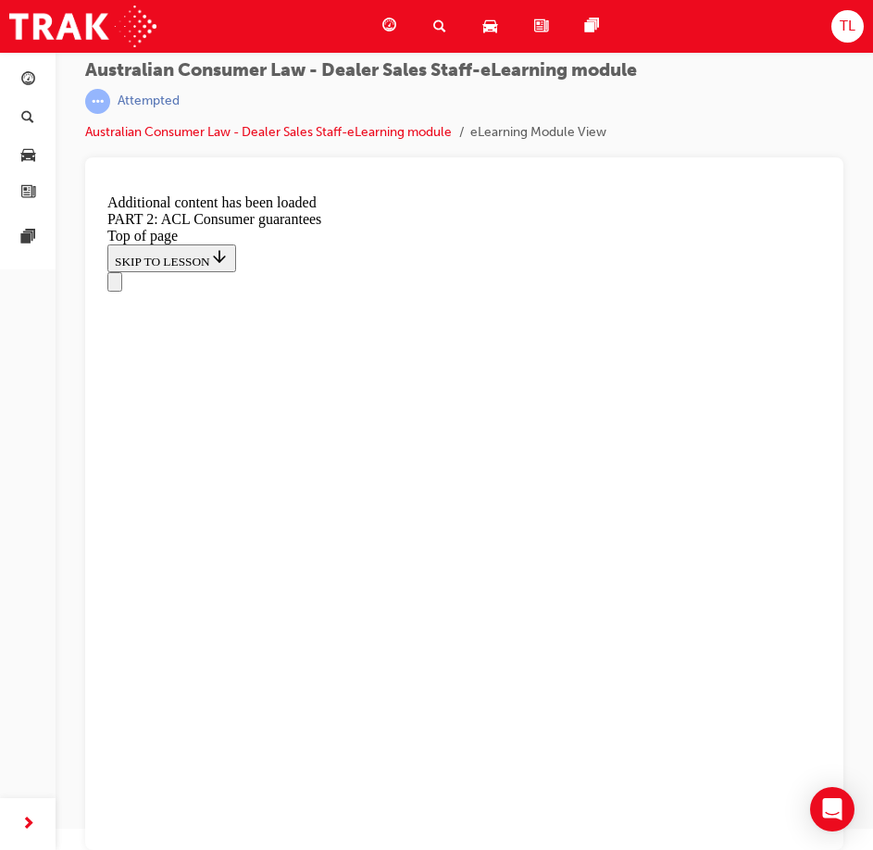
scroll to position [21030, 0]
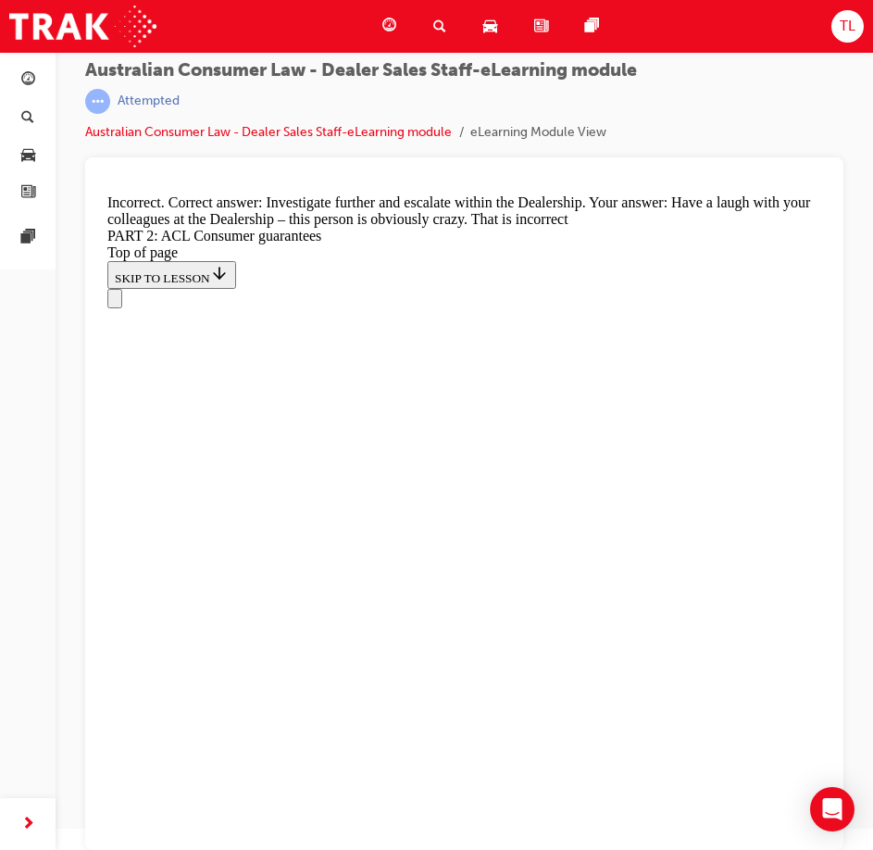
scroll to position [21308, 0]
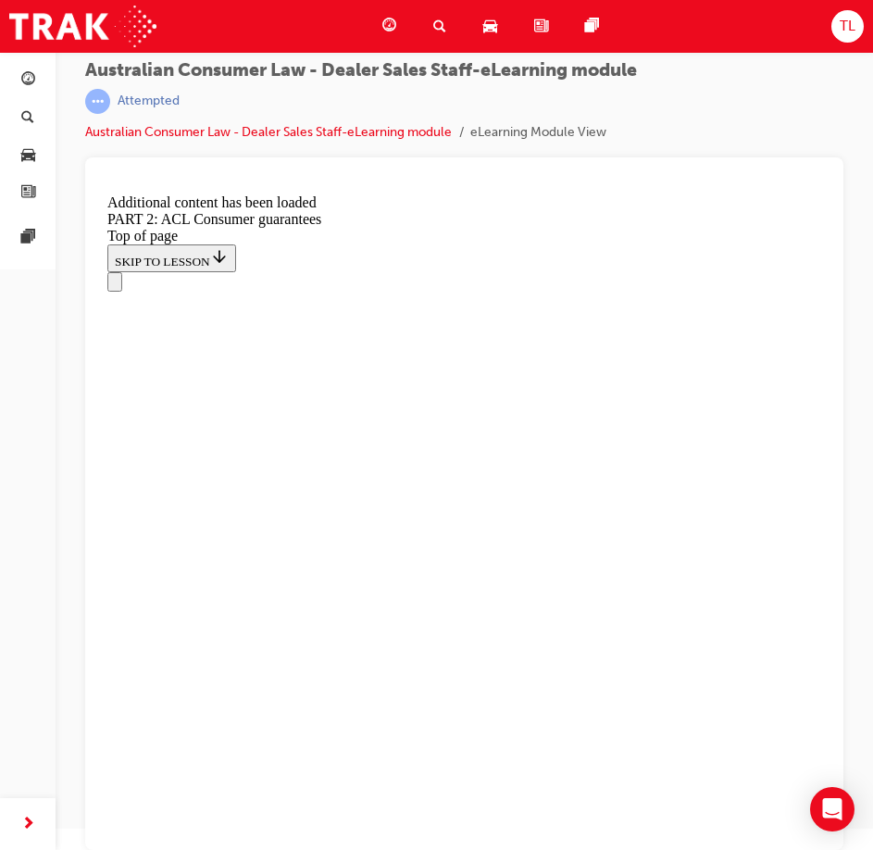
scroll to position [23138, 0]
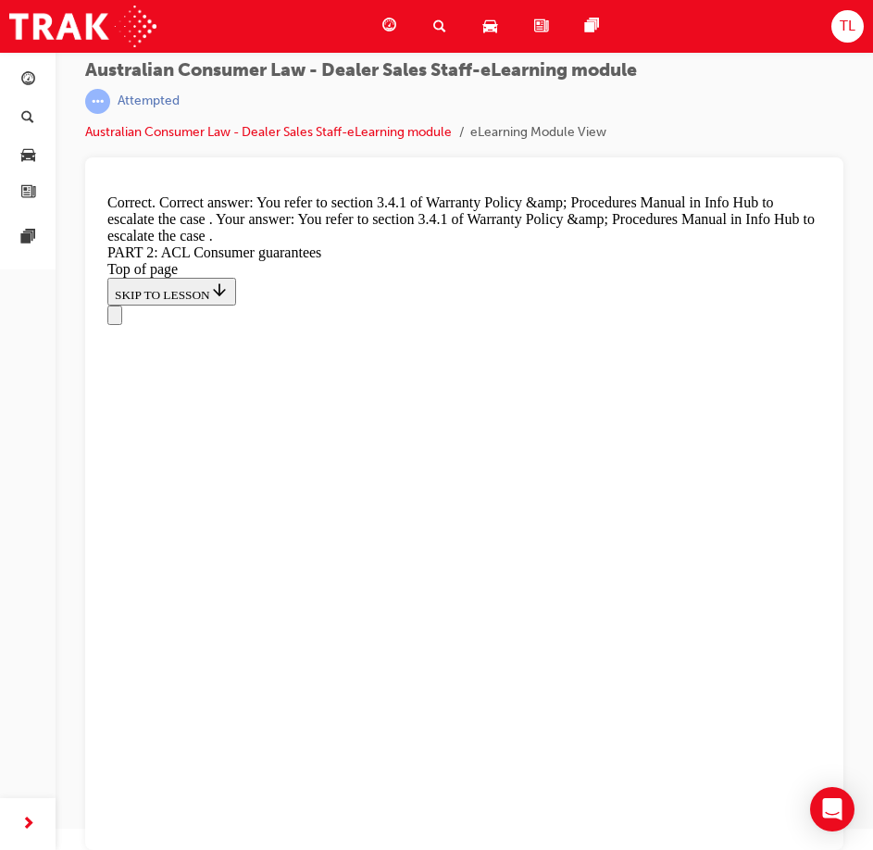
scroll to position [24110, 0]
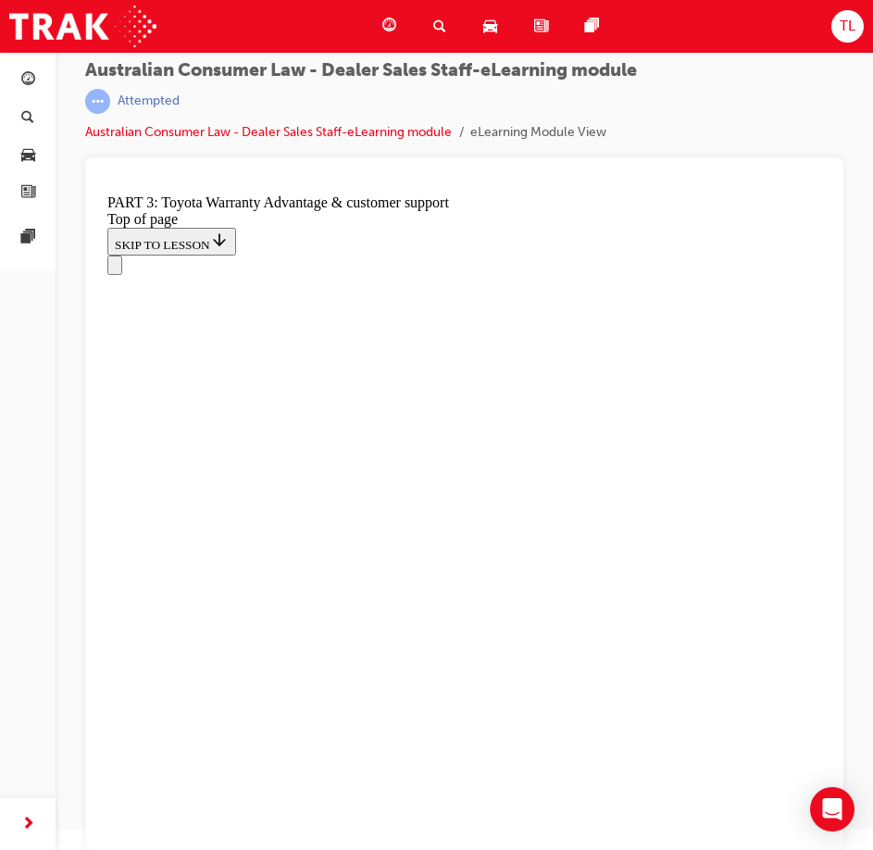
scroll to position [1450, 0]
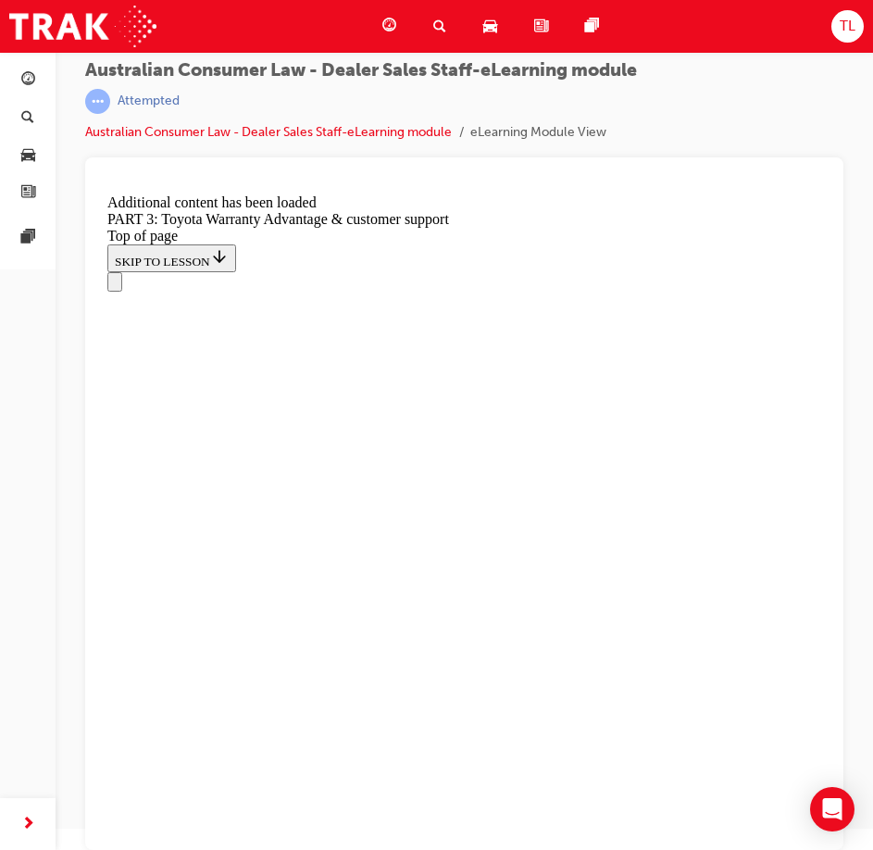
scroll to position [2375, 0]
drag, startPoint x: 446, startPoint y: 606, endPoint x: 358, endPoint y: 615, distance: 87.6
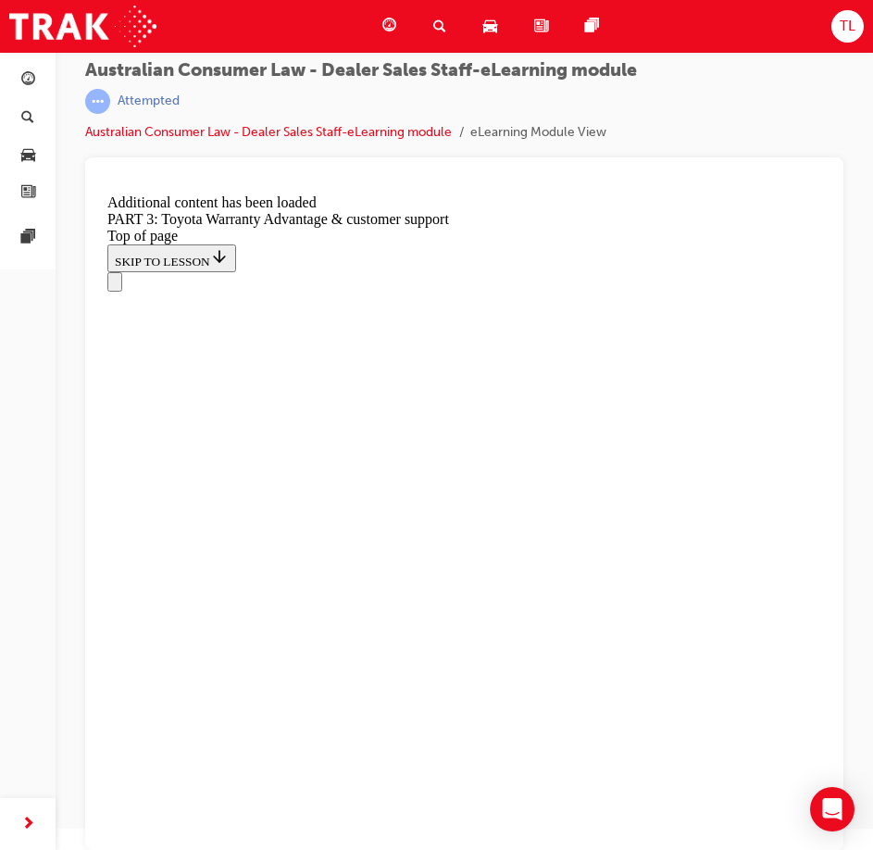
scroll to position [5078, 0]
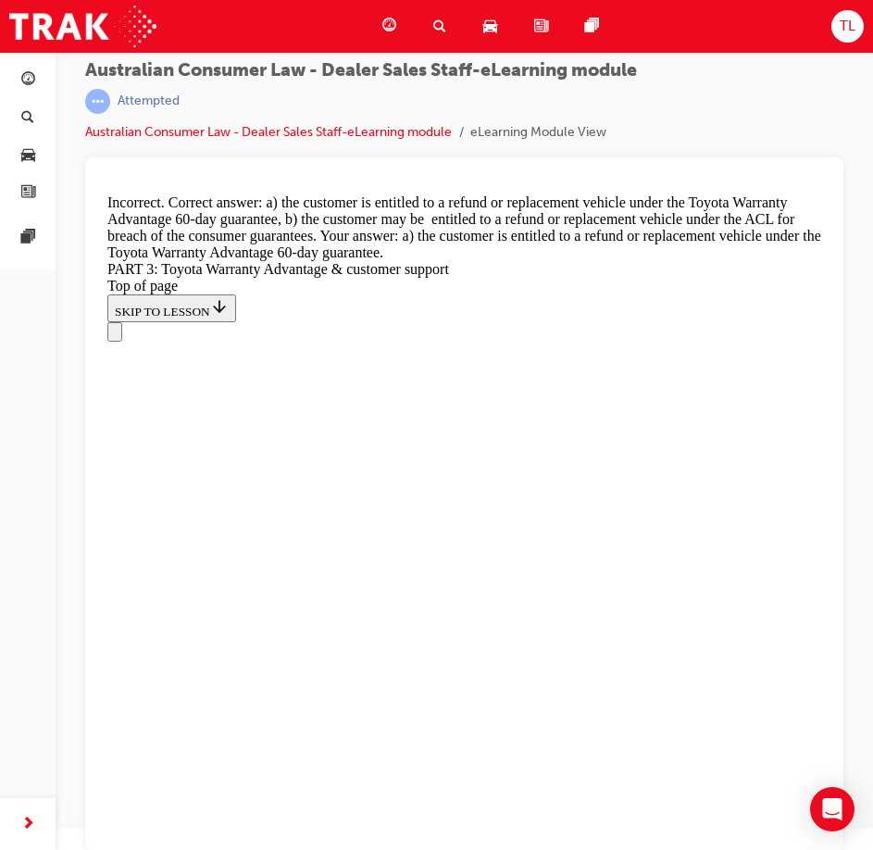
scroll to position [5476, 0]
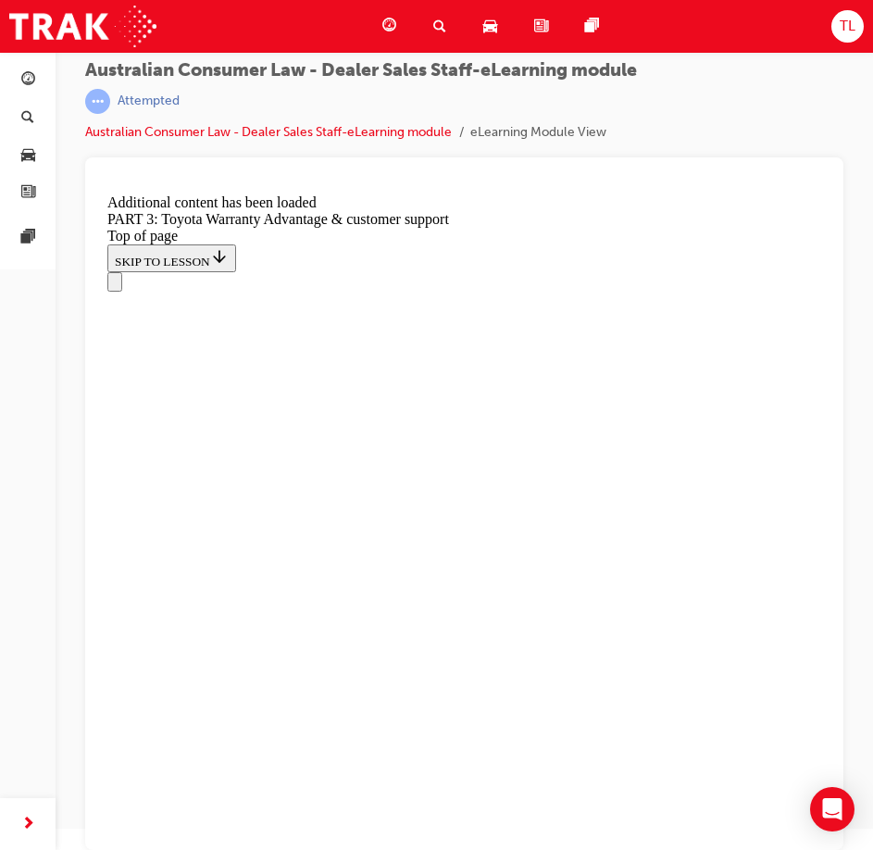
scroll to position [6144, 0]
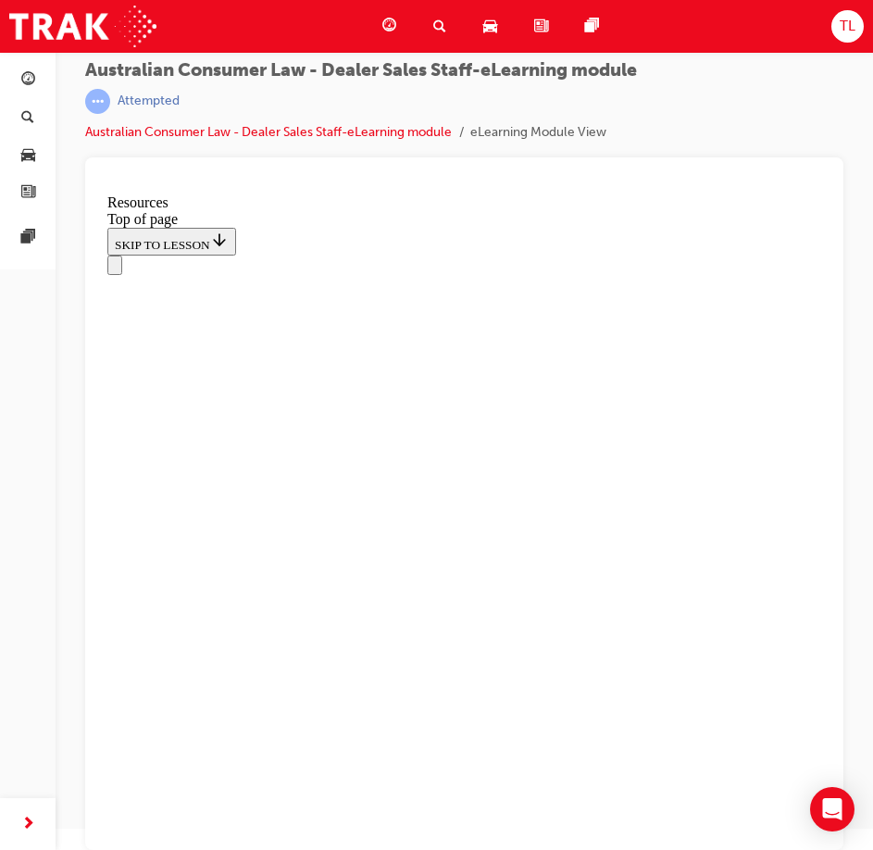
scroll to position [937, 0]
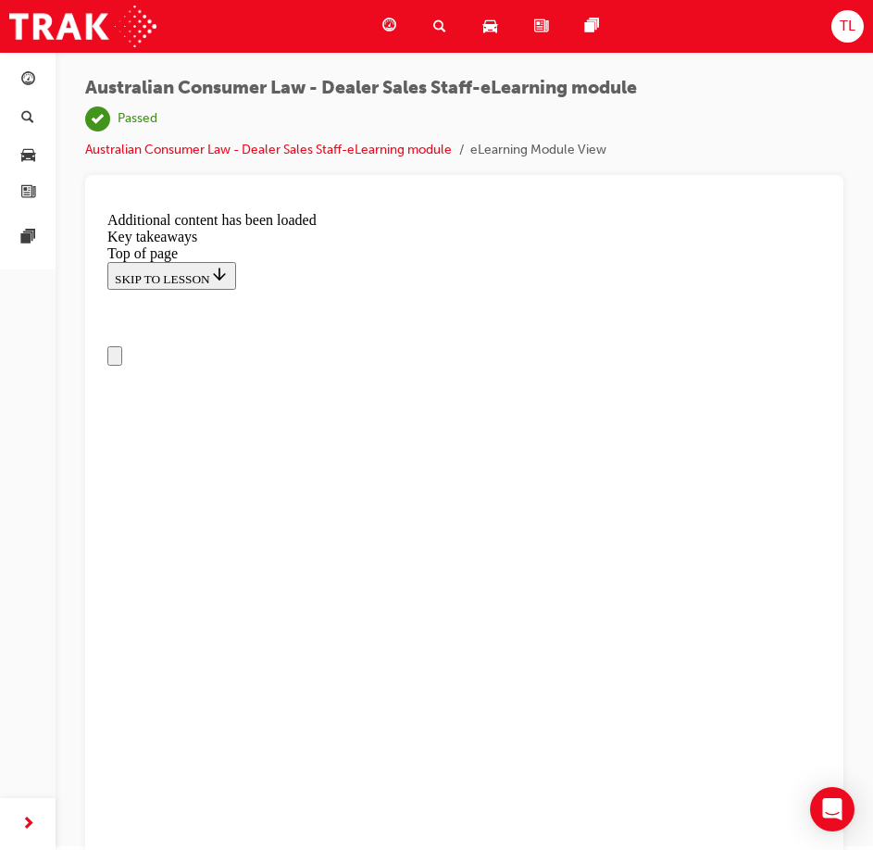
scroll to position [0, 0]
